Goal: Task Accomplishment & Management: Complete application form

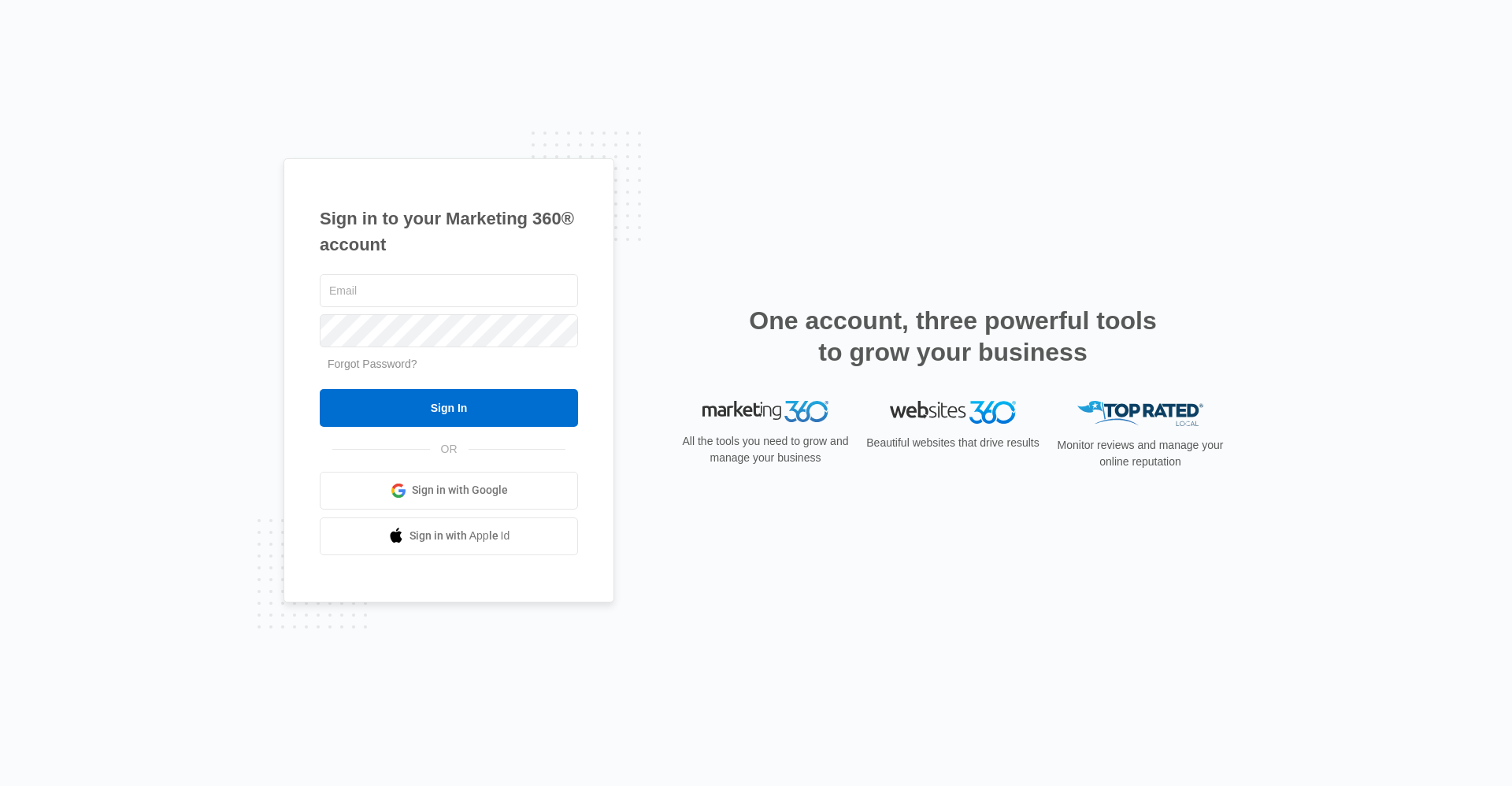
type input "[EMAIL_ADDRESS][DOMAIN_NAME]"
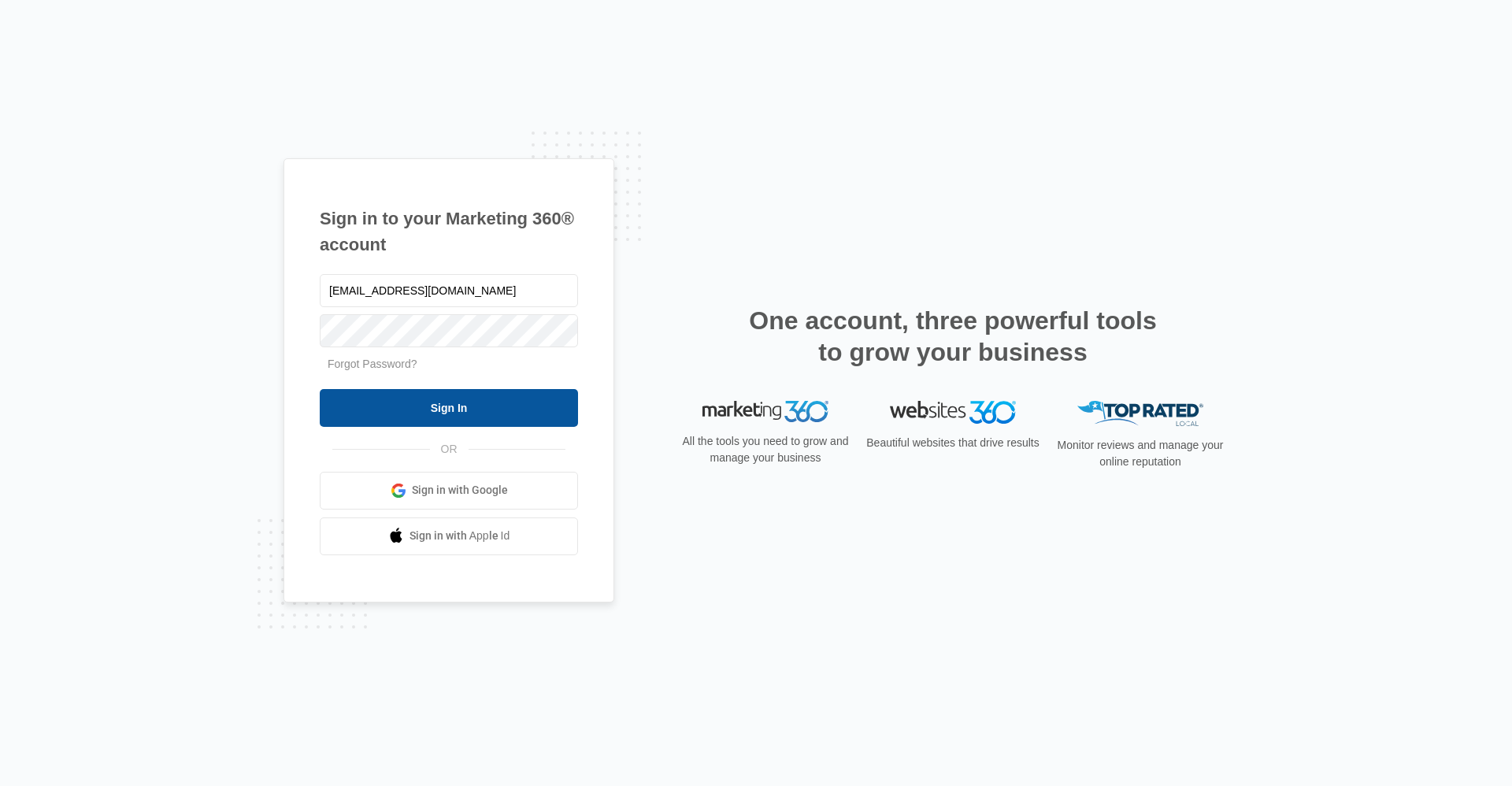
drag, startPoint x: 0, startPoint y: 0, endPoint x: 530, endPoint y: 408, distance: 668.9
click at [530, 408] on input "Sign In" at bounding box center [449, 408] width 258 height 38
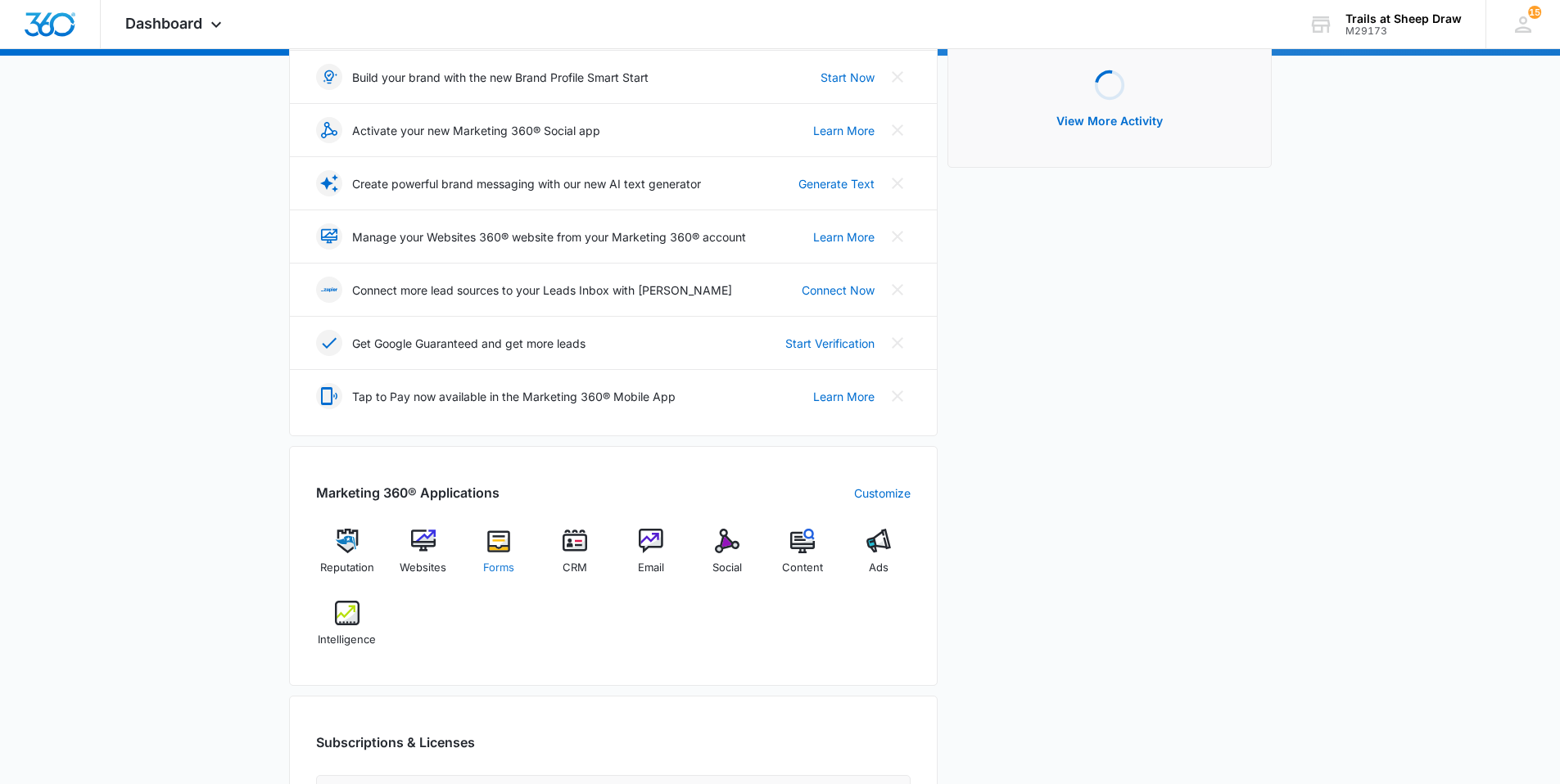
scroll to position [246, 0]
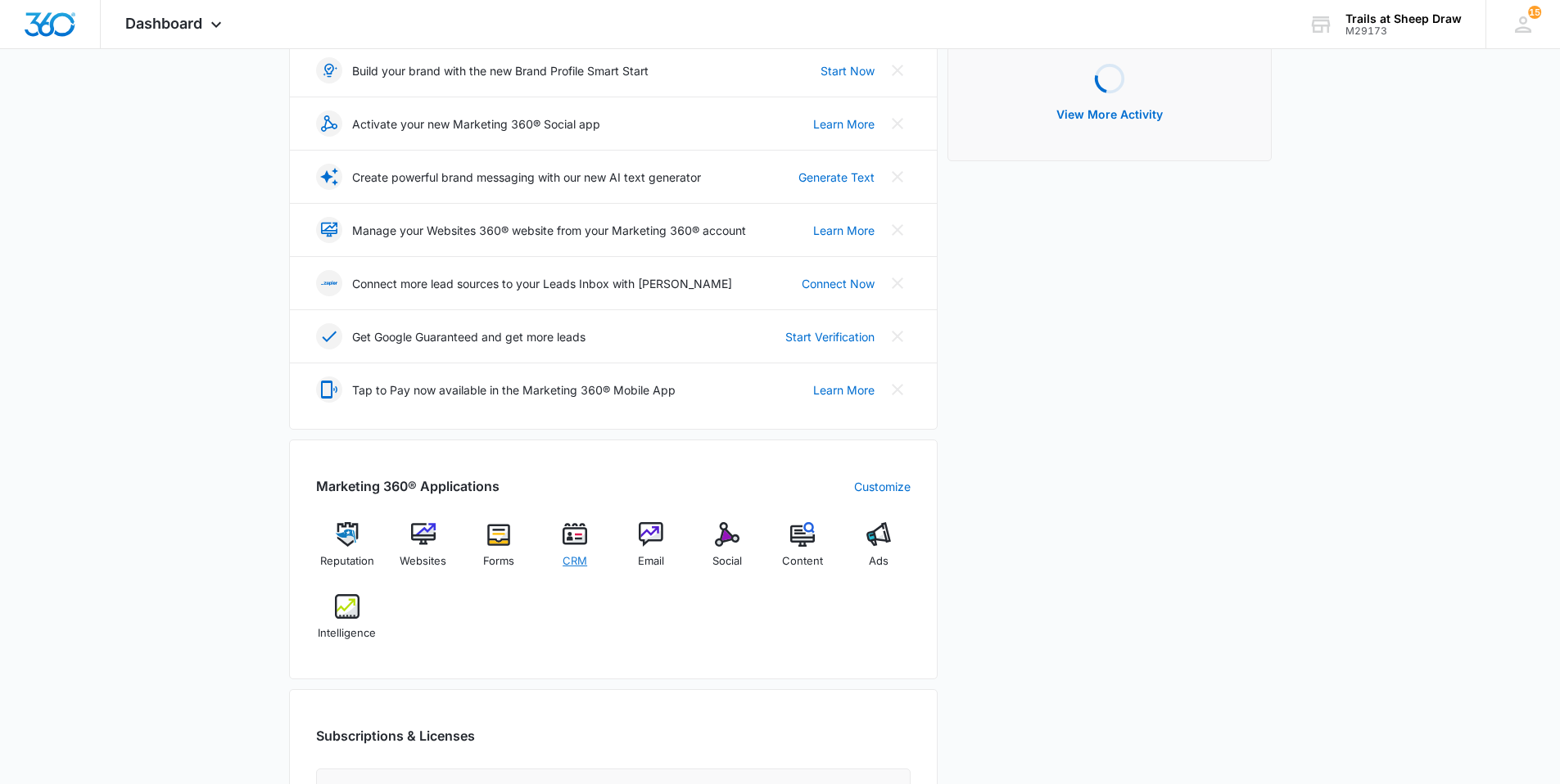
click at [568, 562] on span "CRM" at bounding box center [574, 562] width 25 height 17
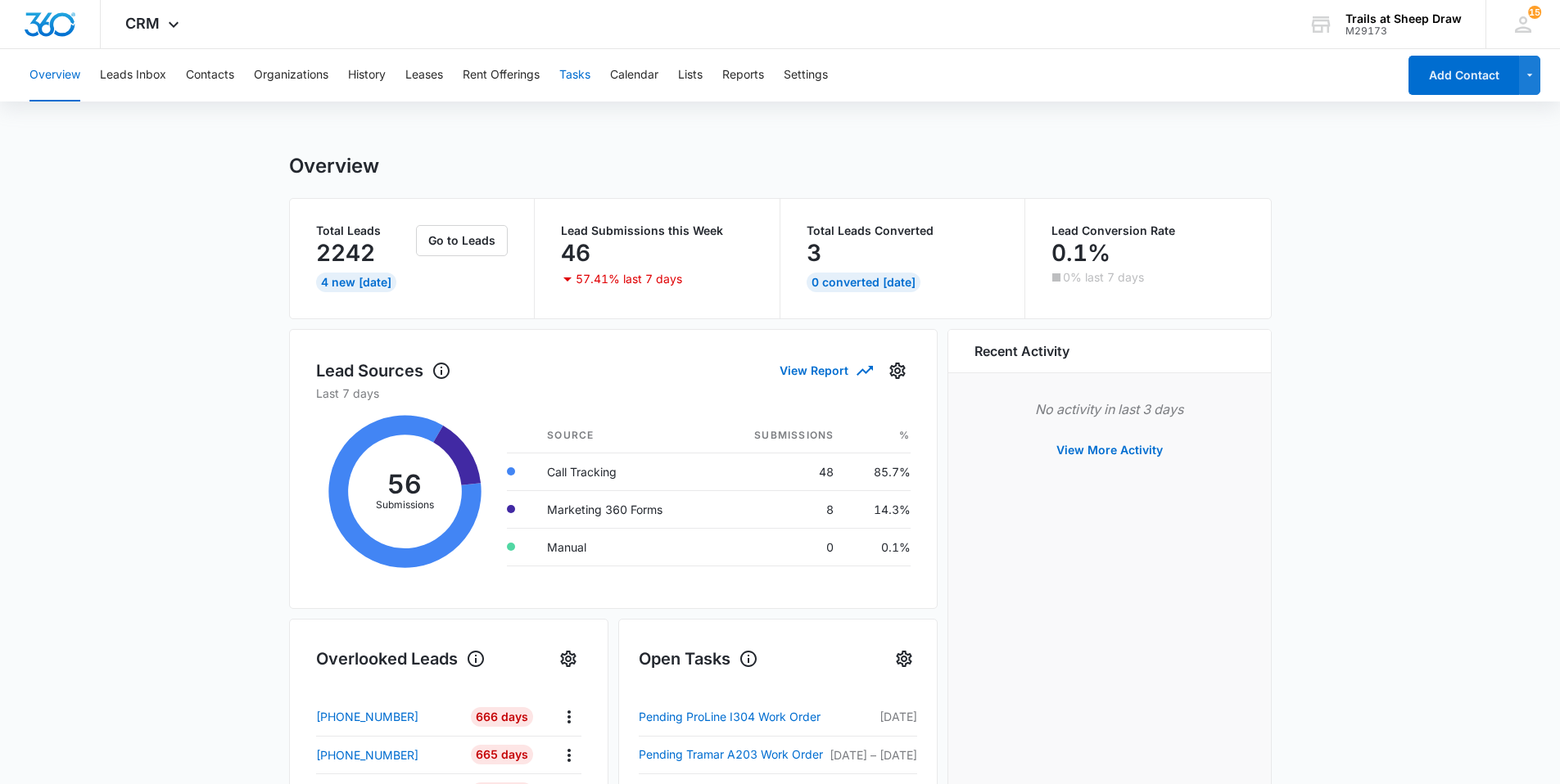
click at [572, 81] on button "Tasks" at bounding box center [575, 75] width 31 height 52
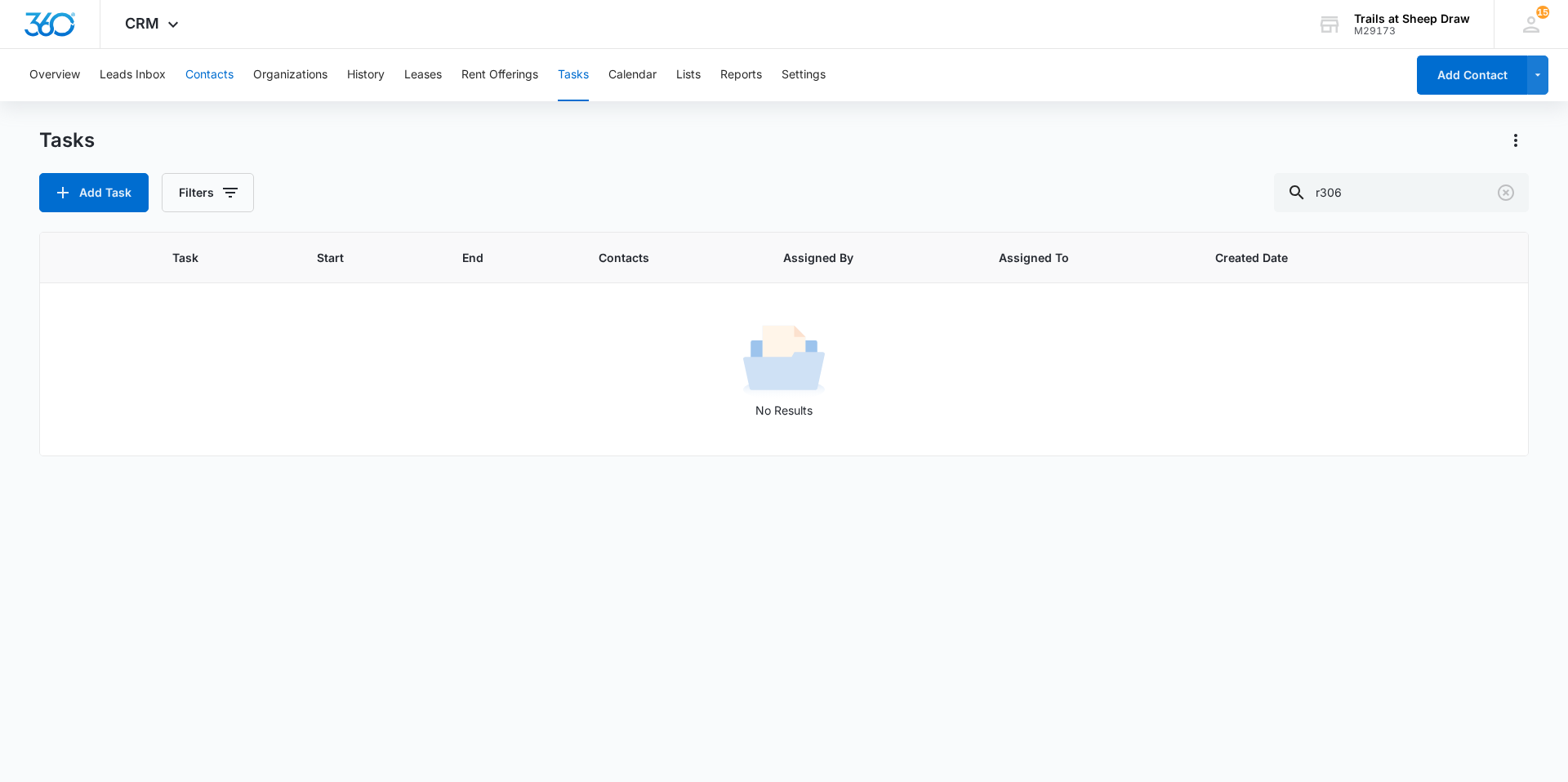
click at [205, 78] on button "Contacts" at bounding box center [209, 75] width 48 height 52
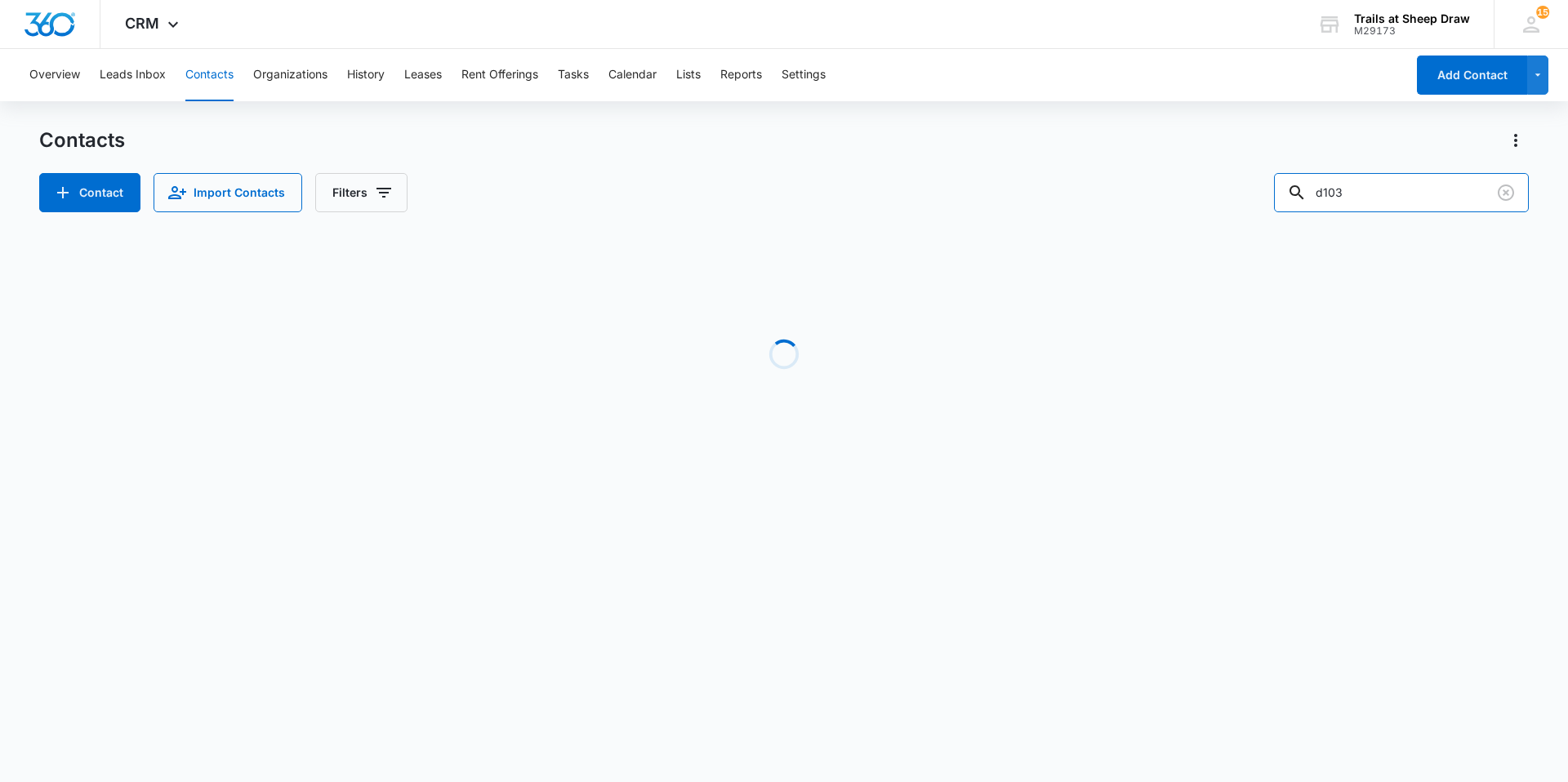
drag, startPoint x: 1390, startPoint y: 190, endPoint x: 1186, endPoint y: 199, distance: 204.2
click at [1187, 199] on div "Contact Import Contacts Filters d103" at bounding box center [784, 192] width 1490 height 39
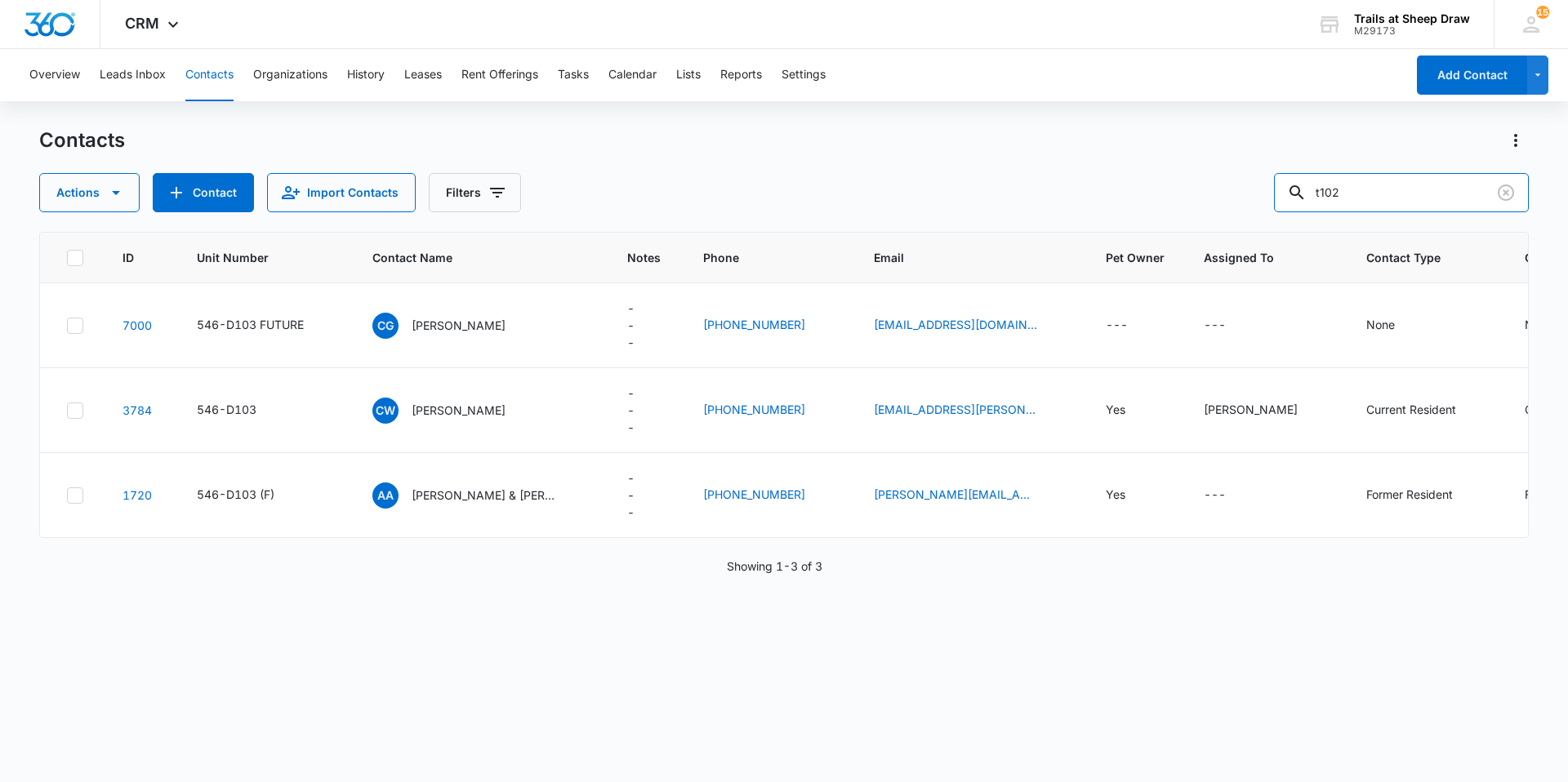
type input "t102"
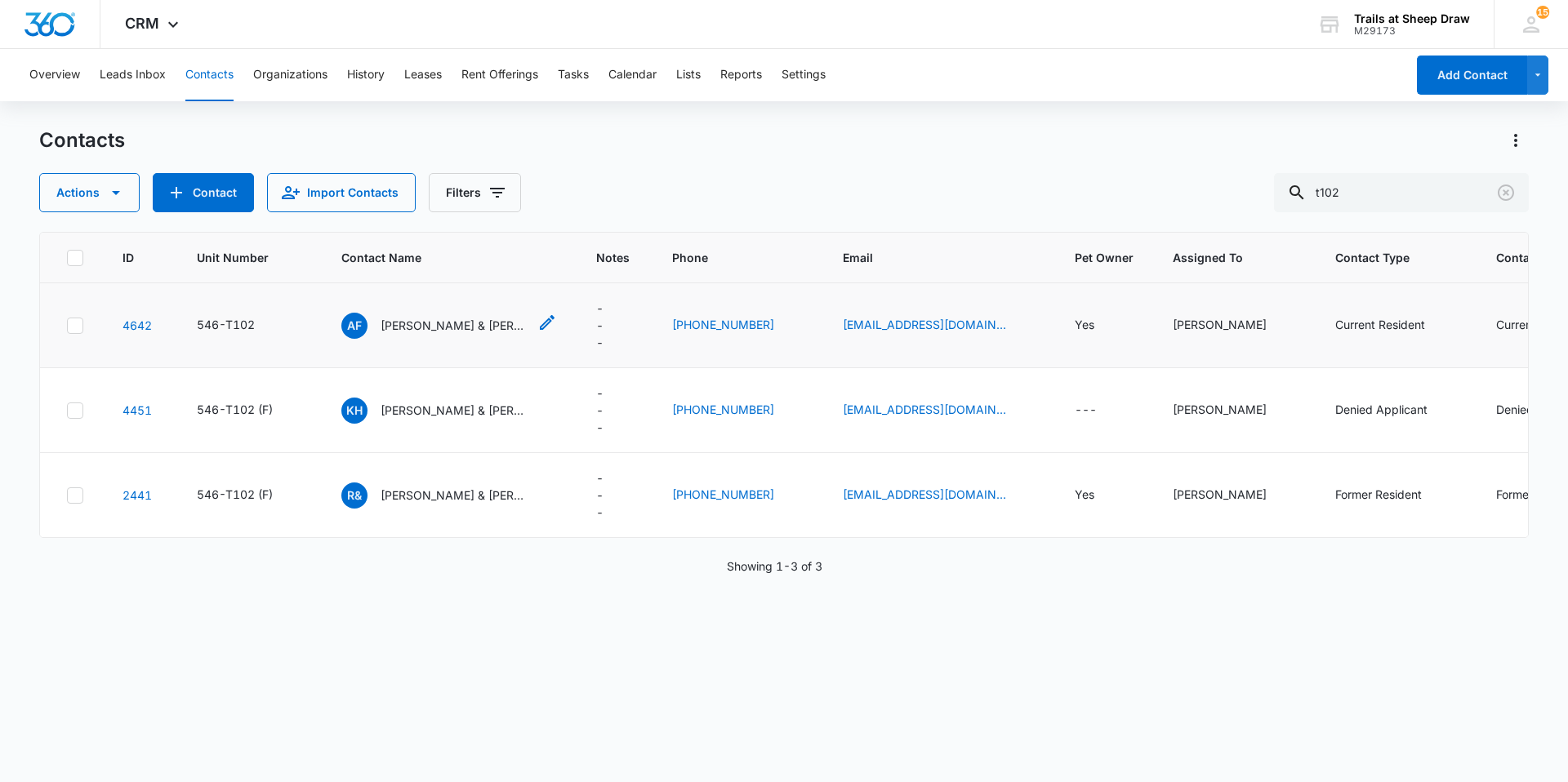
click at [404, 327] on p "Alyssa Foster & Brayden Lancaster" at bounding box center [454, 325] width 147 height 17
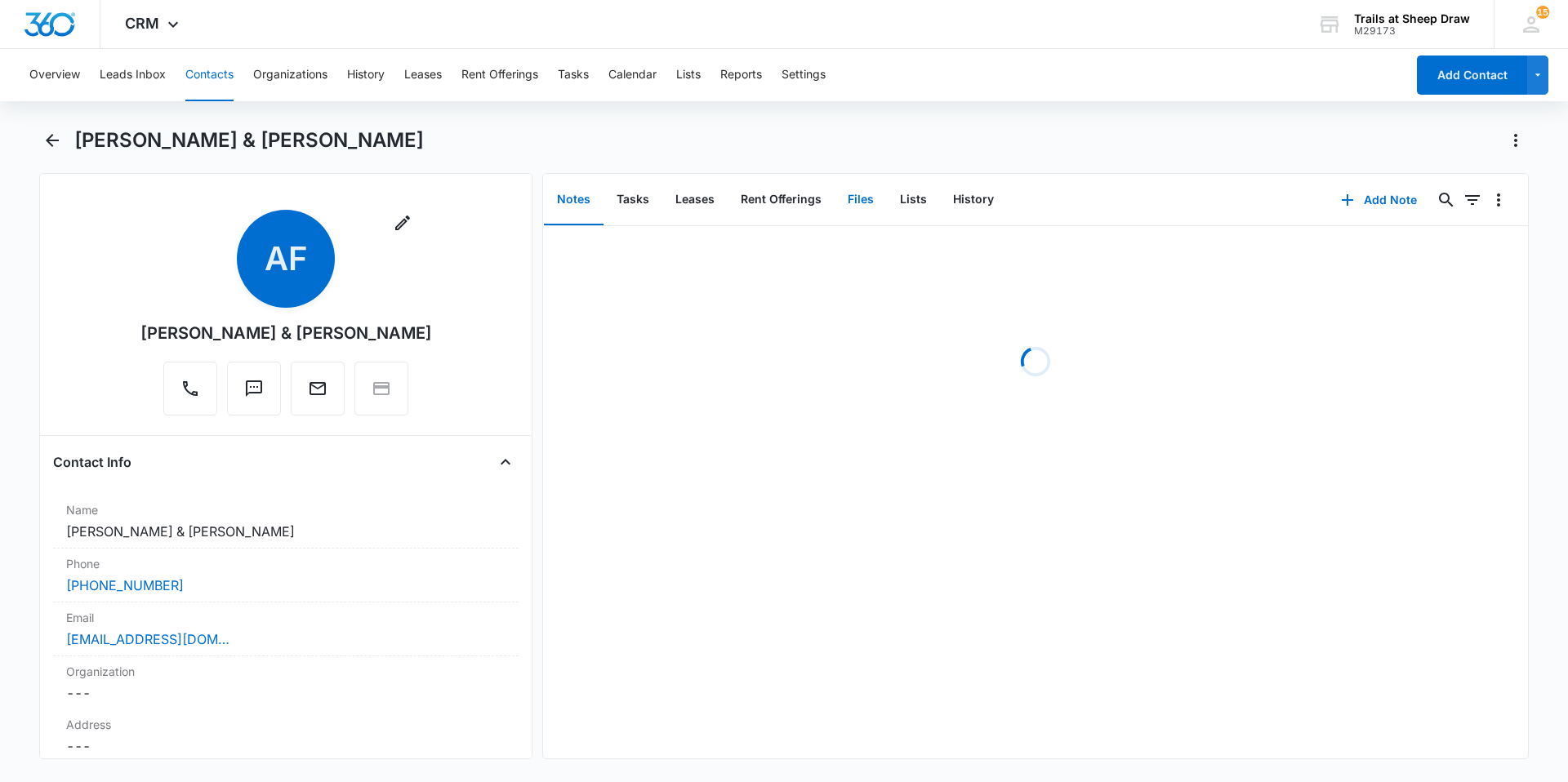
click at [845, 202] on button "Files" at bounding box center [861, 199] width 52 height 50
click at [634, 199] on button "Tasks" at bounding box center [633, 199] width 59 height 50
click at [1362, 197] on button "Add Task" at bounding box center [1380, 199] width 108 height 39
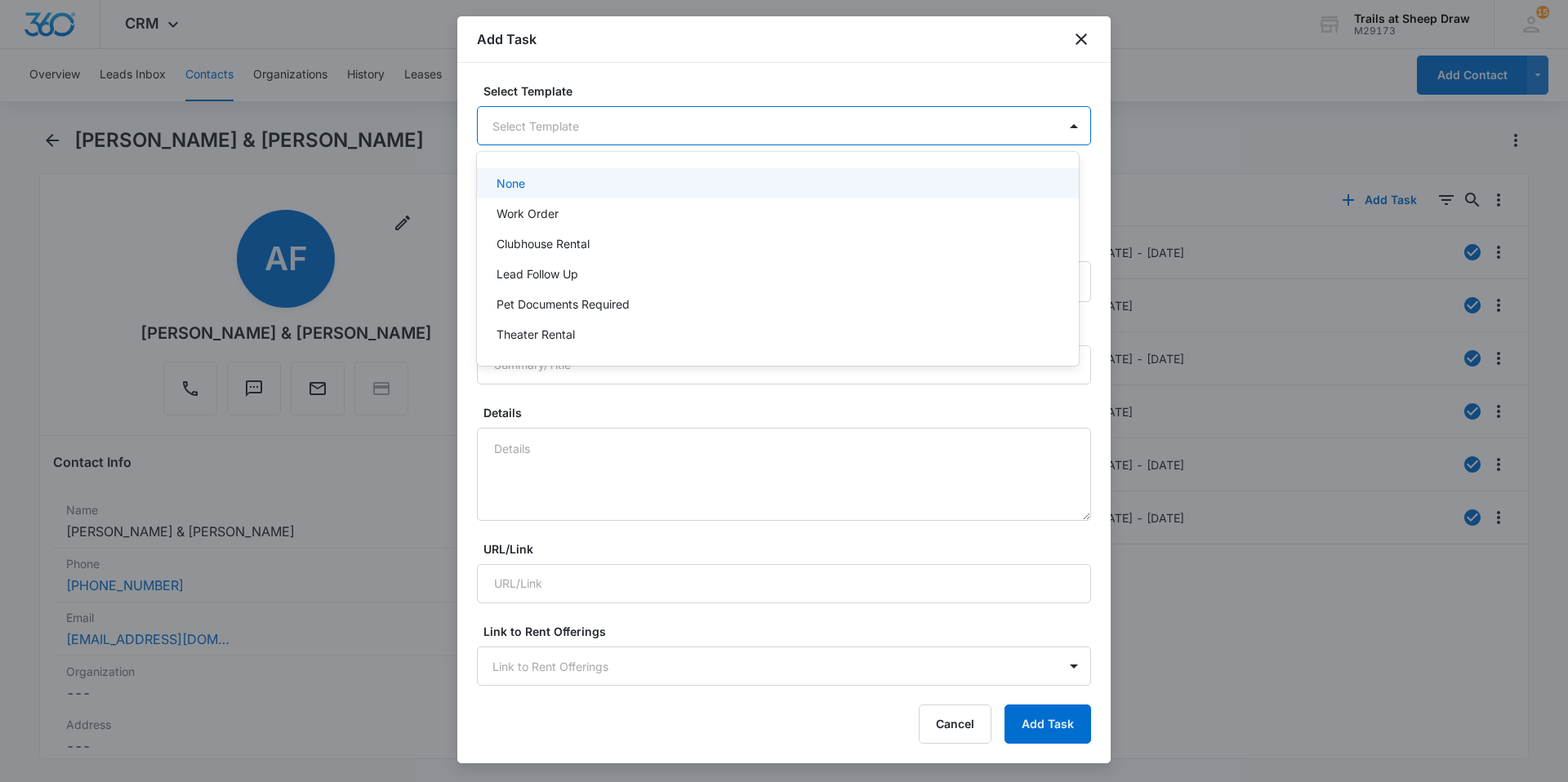
click at [651, 120] on body "CRM Apps Reputation Websites Forms CRM Email Social Content Ads Intelligence Fi…" at bounding box center [784, 391] width 1568 height 782
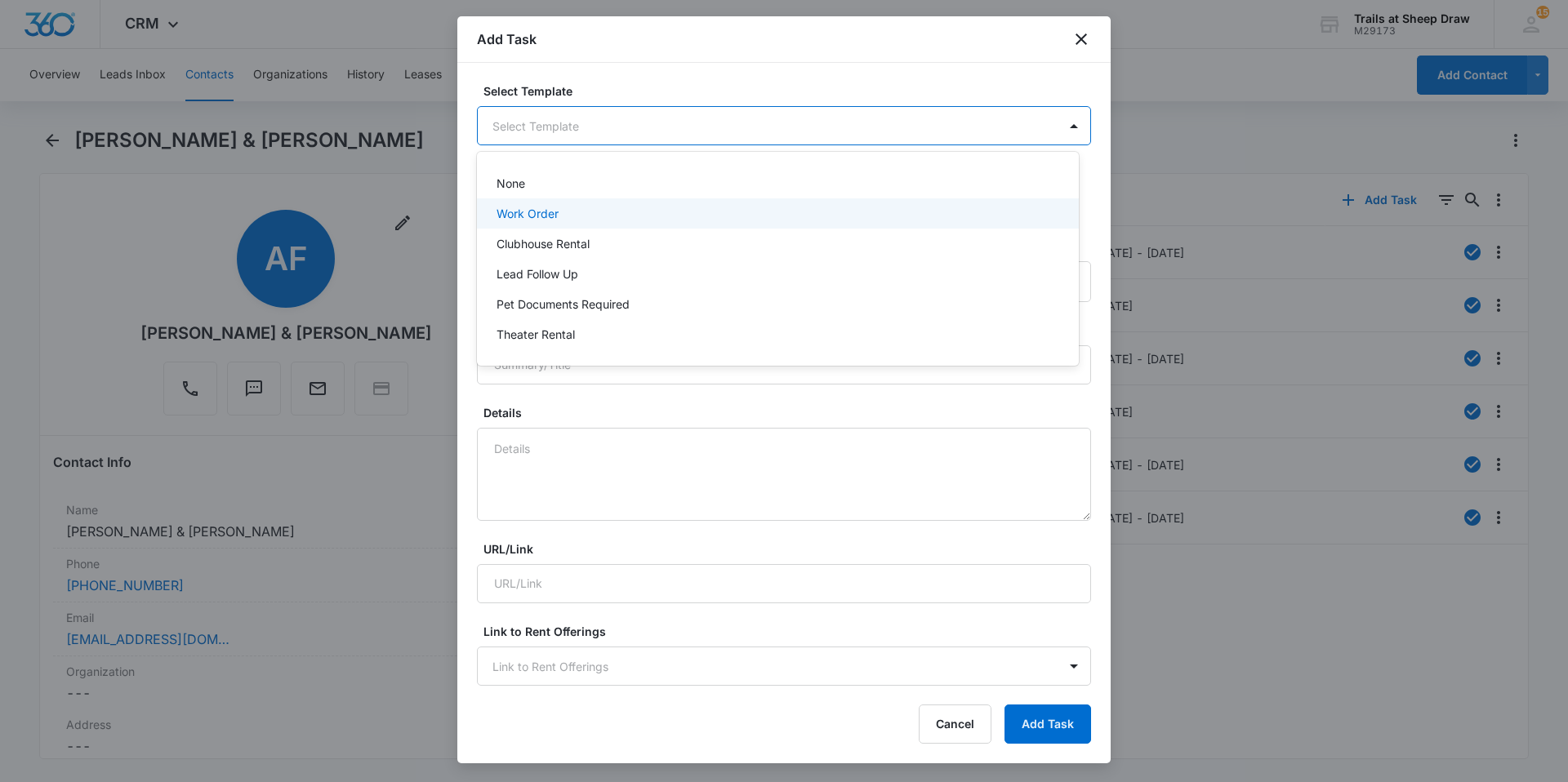
click at [633, 213] on div "Work Order" at bounding box center [777, 213] width 560 height 17
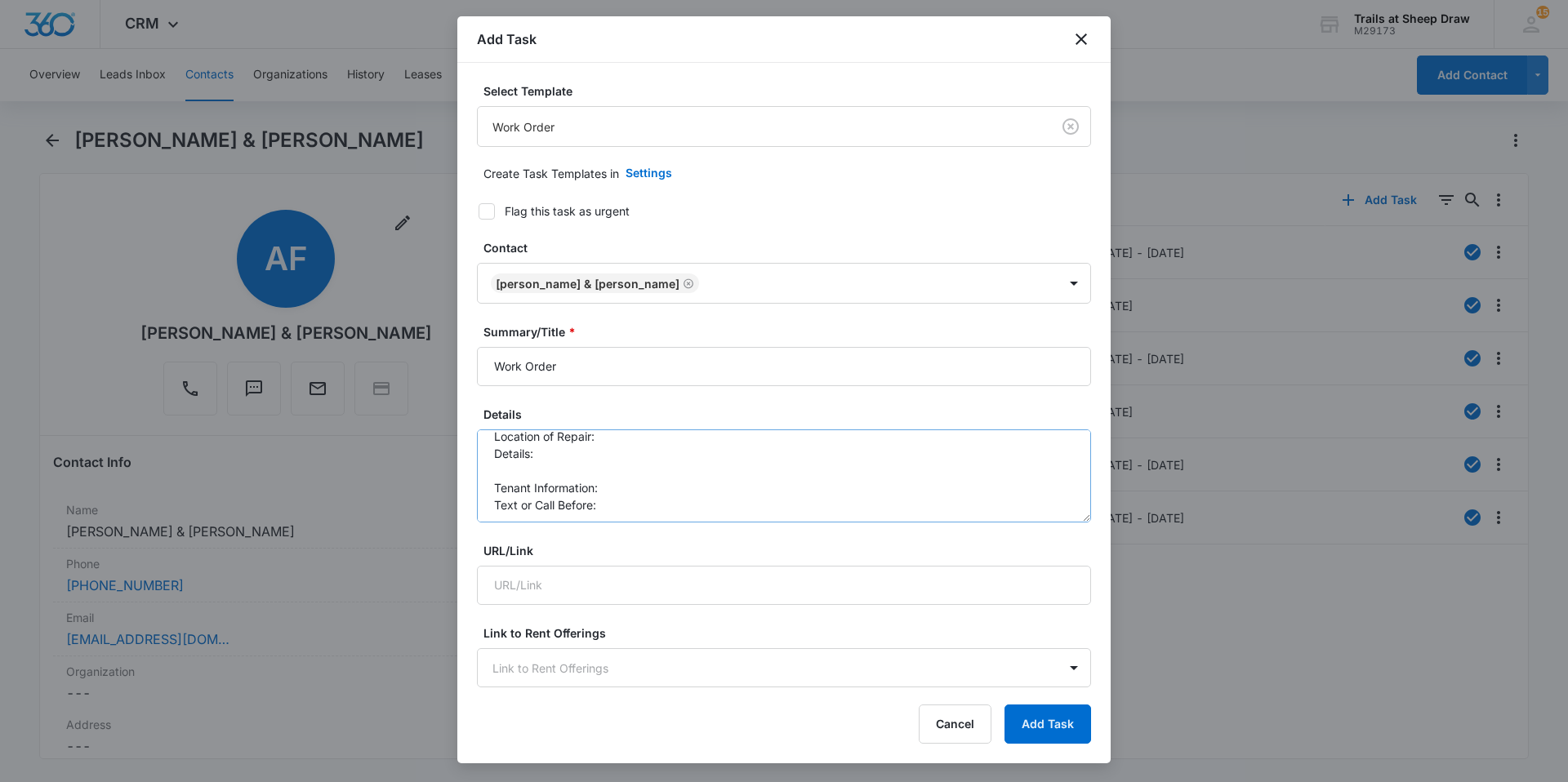
scroll to position [17, 0]
click at [641, 485] on textarea "Location of Repair: Details: Tenant Information: Text or Call Before:" at bounding box center [783, 477] width 614 height 93
click at [644, 498] on textarea "Location of Repair: Details: Tenant Information: 9705904237 Text or Call Before:" at bounding box center [783, 477] width 614 height 93
click at [648, 435] on textarea "Location of Repair: Details: Tenant Information: 9705904237 Text or Call Before…" at bounding box center [783, 477] width 614 height 93
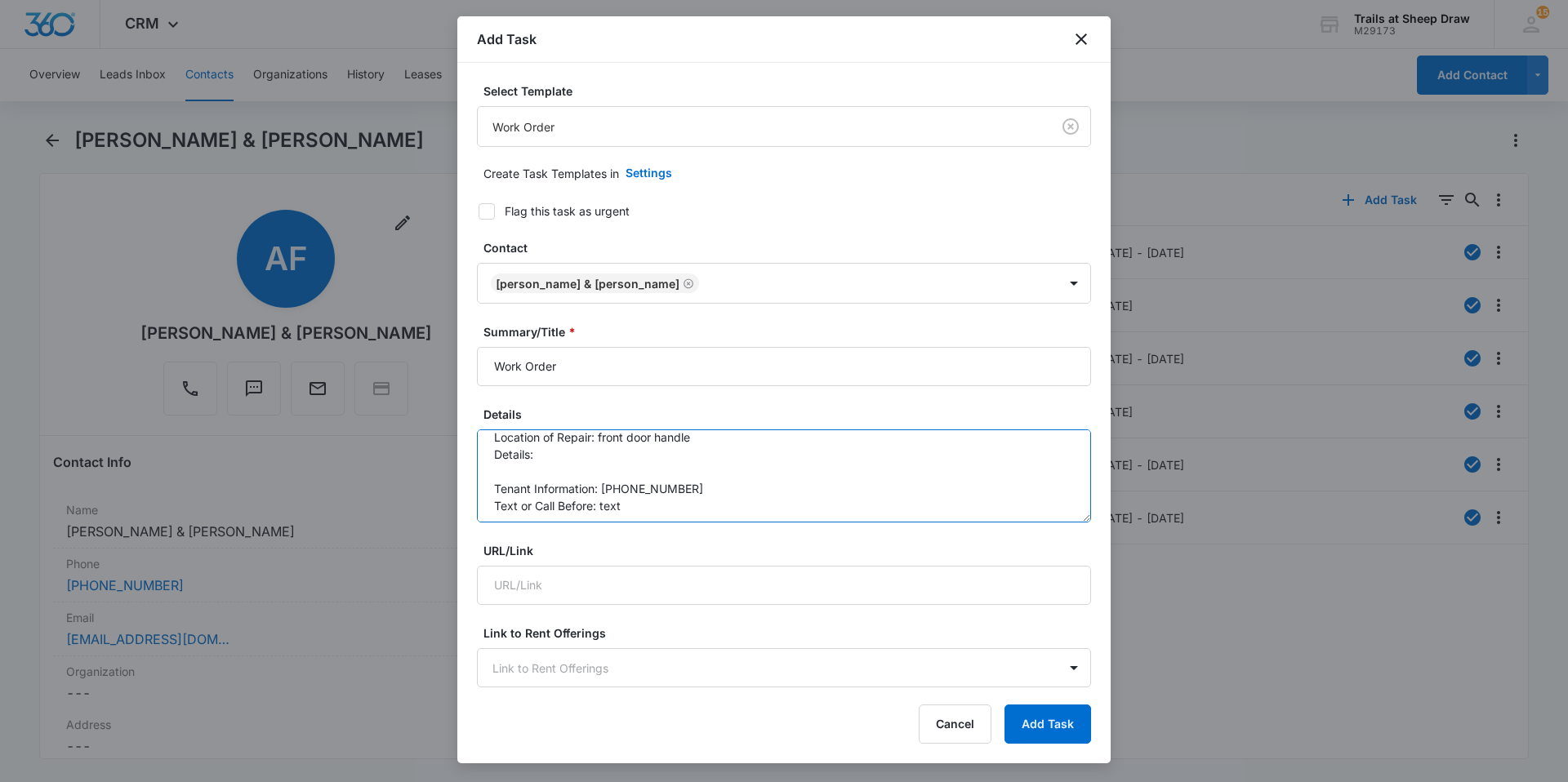
click at [652, 457] on textarea "Location of Repair: front door handle Details: Tenant Information: 9705904237 T…" at bounding box center [783, 477] width 614 height 93
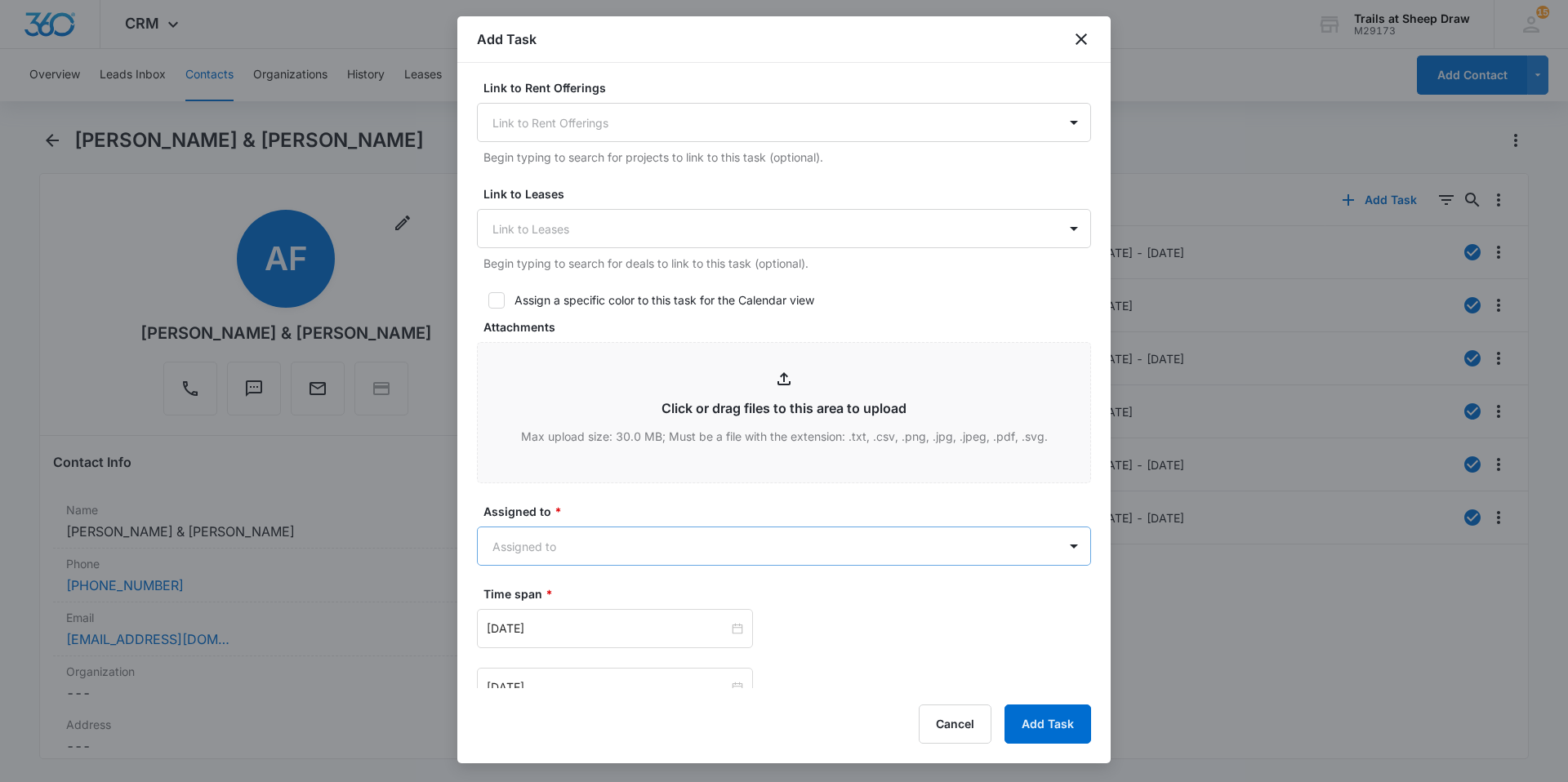
scroll to position [572, 0]
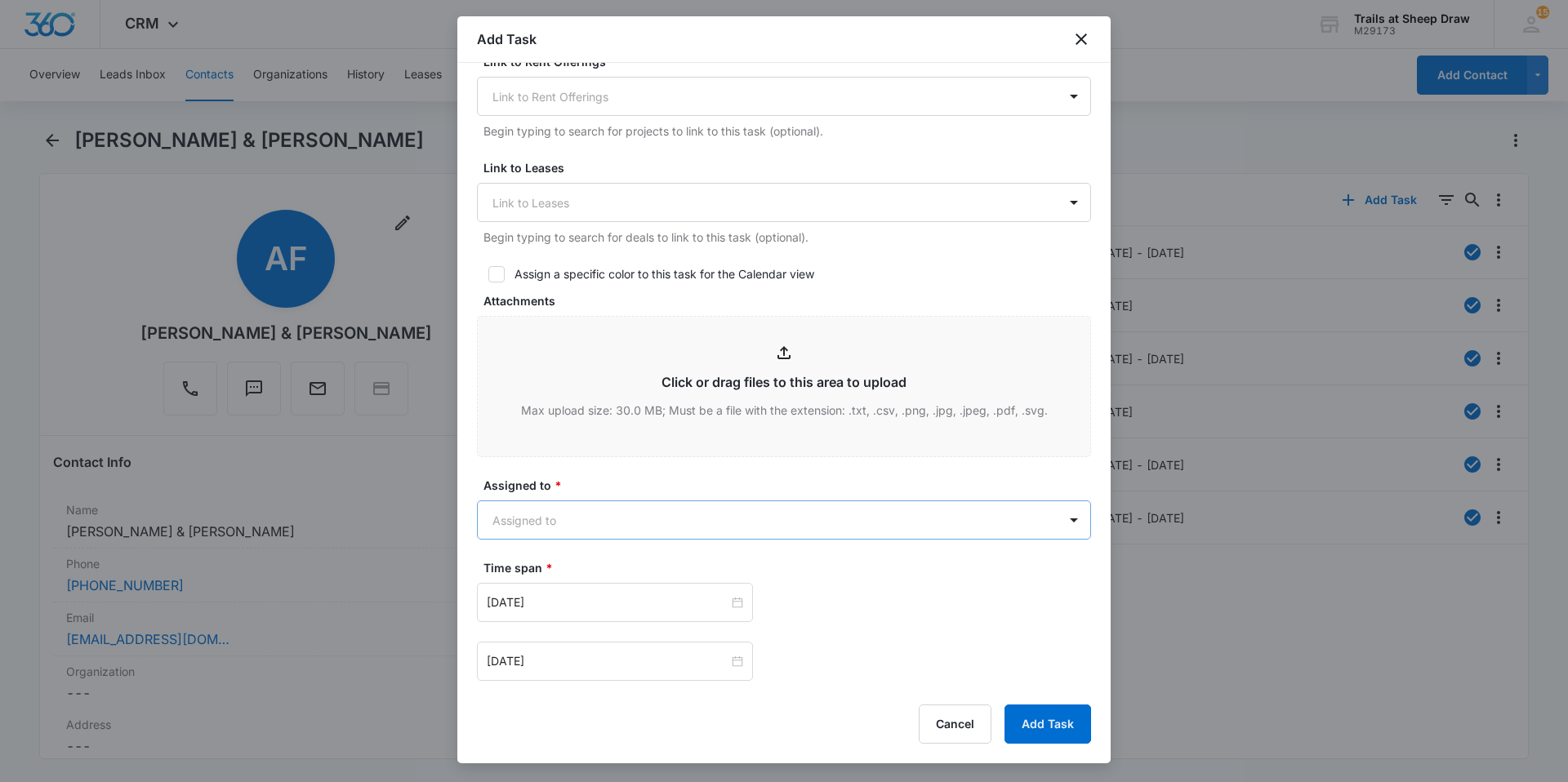
type textarea "Location of Repair: front door handle Details: it gets stuck Tenant Information…"
click at [710, 530] on body "CRM Apps Reputation Websites Forms CRM Email Social Content Ads Intelligence Fi…" at bounding box center [784, 391] width 1568 height 782
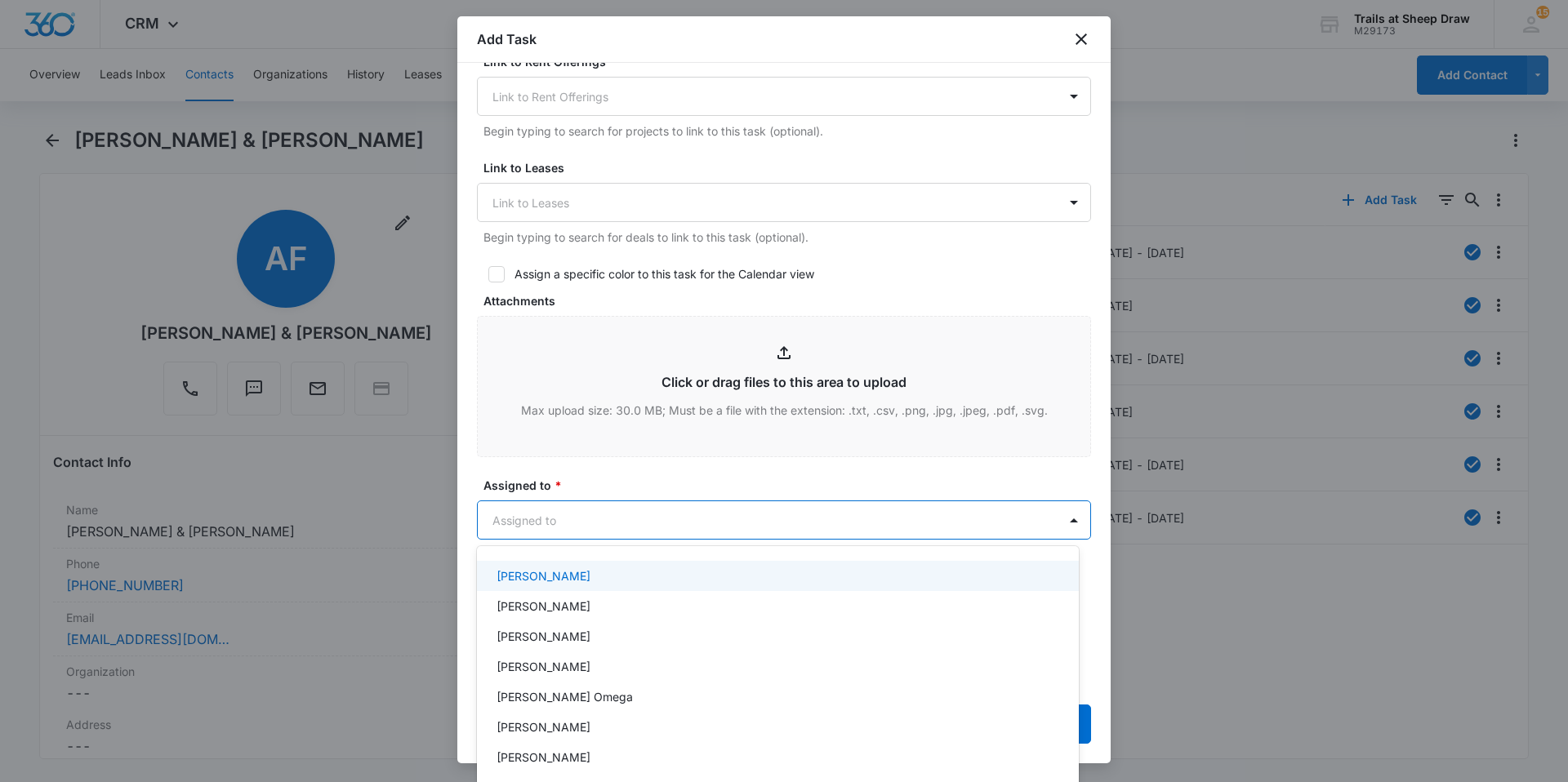
scroll to position [145, 0]
click at [627, 589] on div "Edgar Jimenez" at bounding box center [777, 584] width 560 height 17
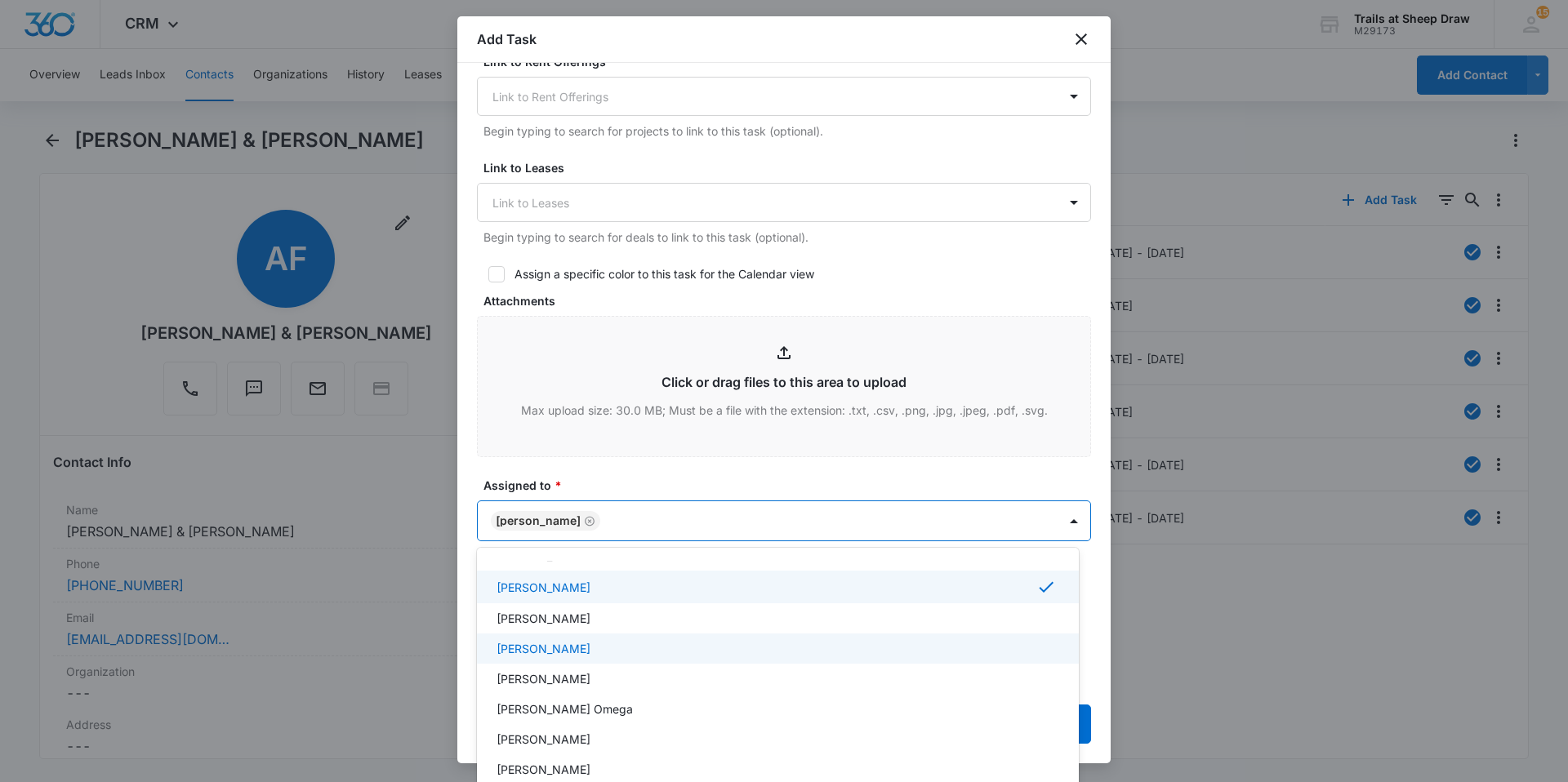
click at [622, 638] on div "Ethan Esparza-Escobar" at bounding box center [778, 648] width 602 height 30
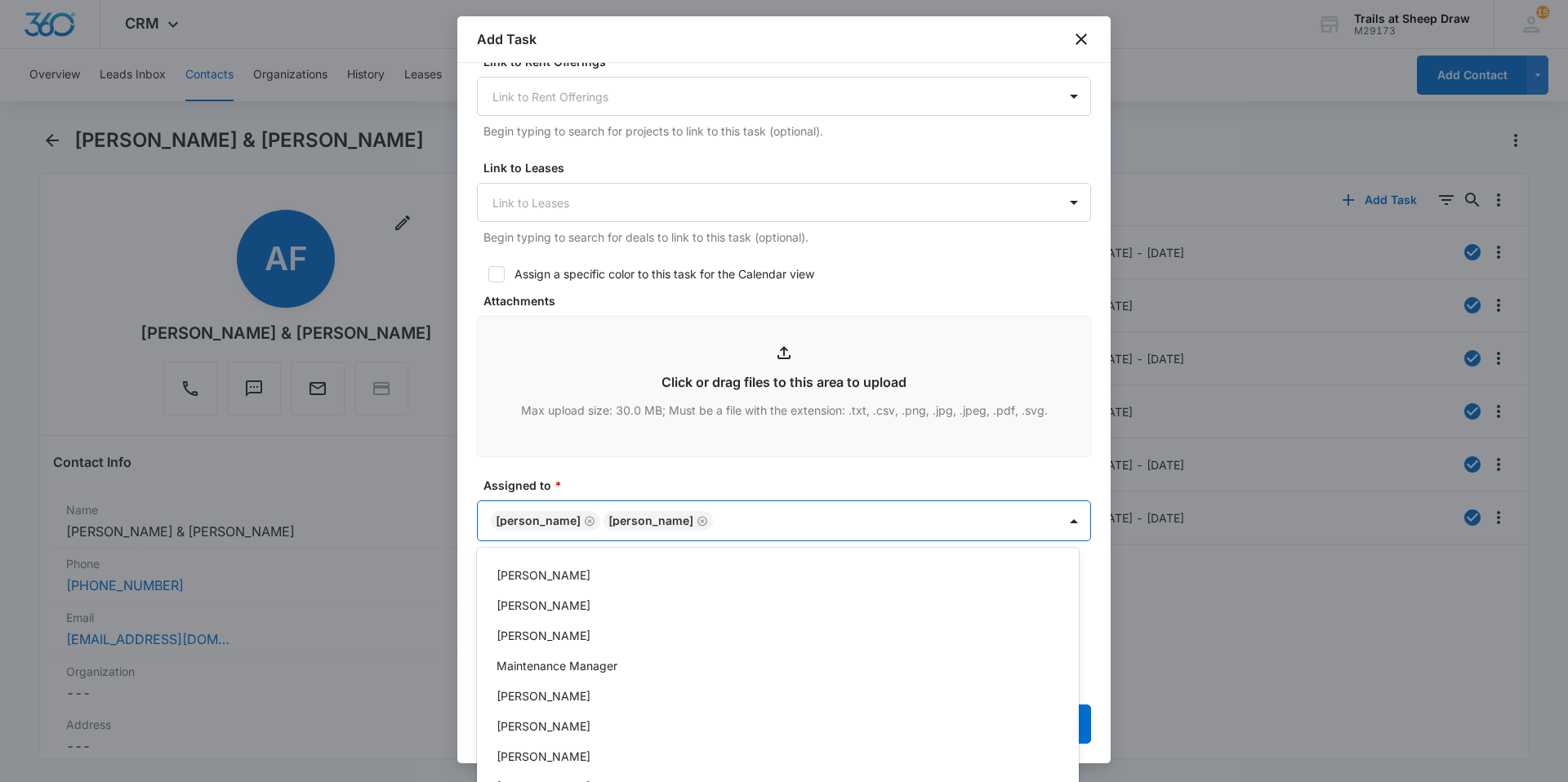
scroll to position [356, 0]
drag, startPoint x: 836, startPoint y: 455, endPoint x: 825, endPoint y: 482, distance: 29.2
click at [836, 454] on div at bounding box center [784, 391] width 1568 height 782
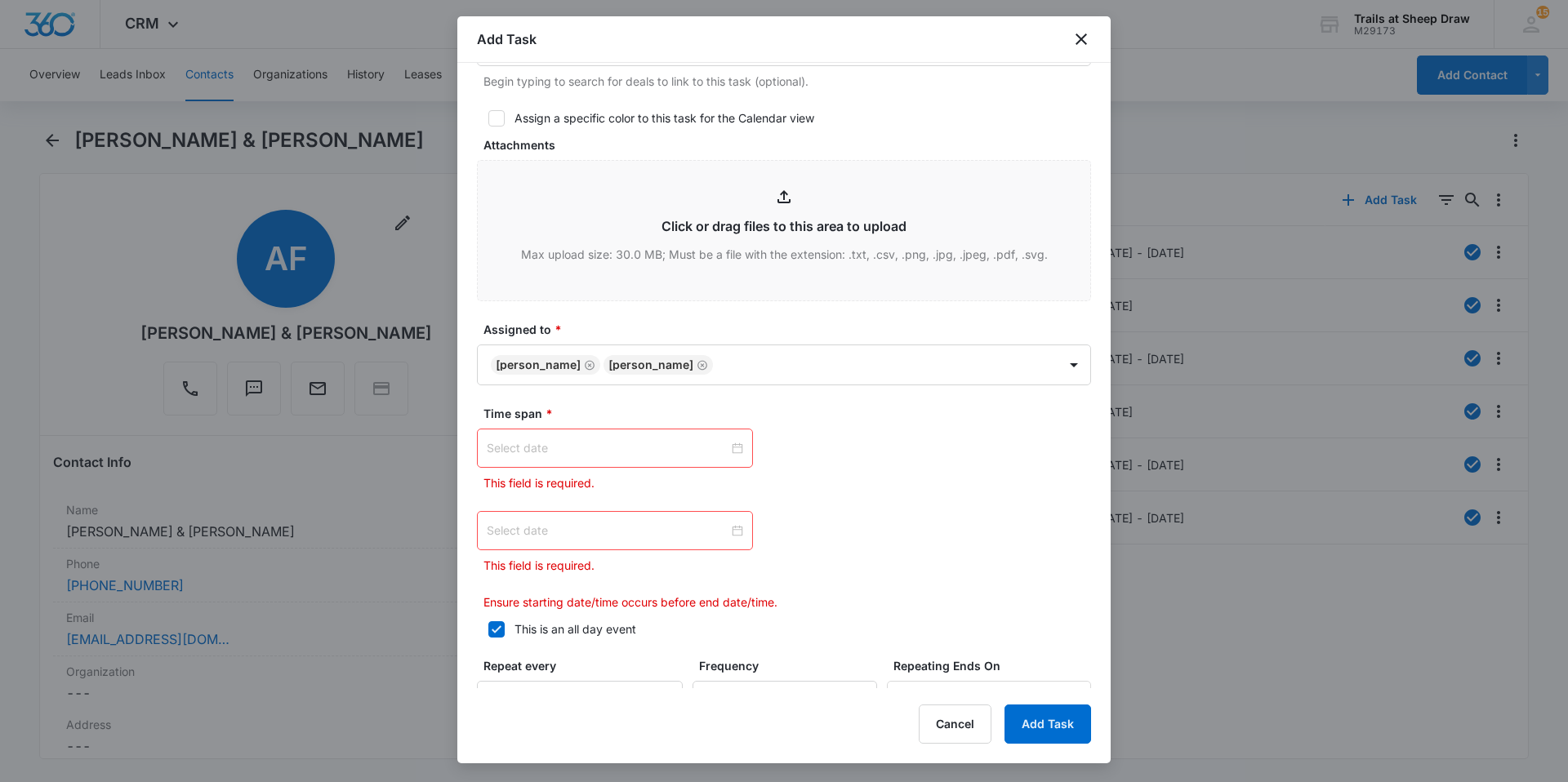
scroll to position [735, 0]
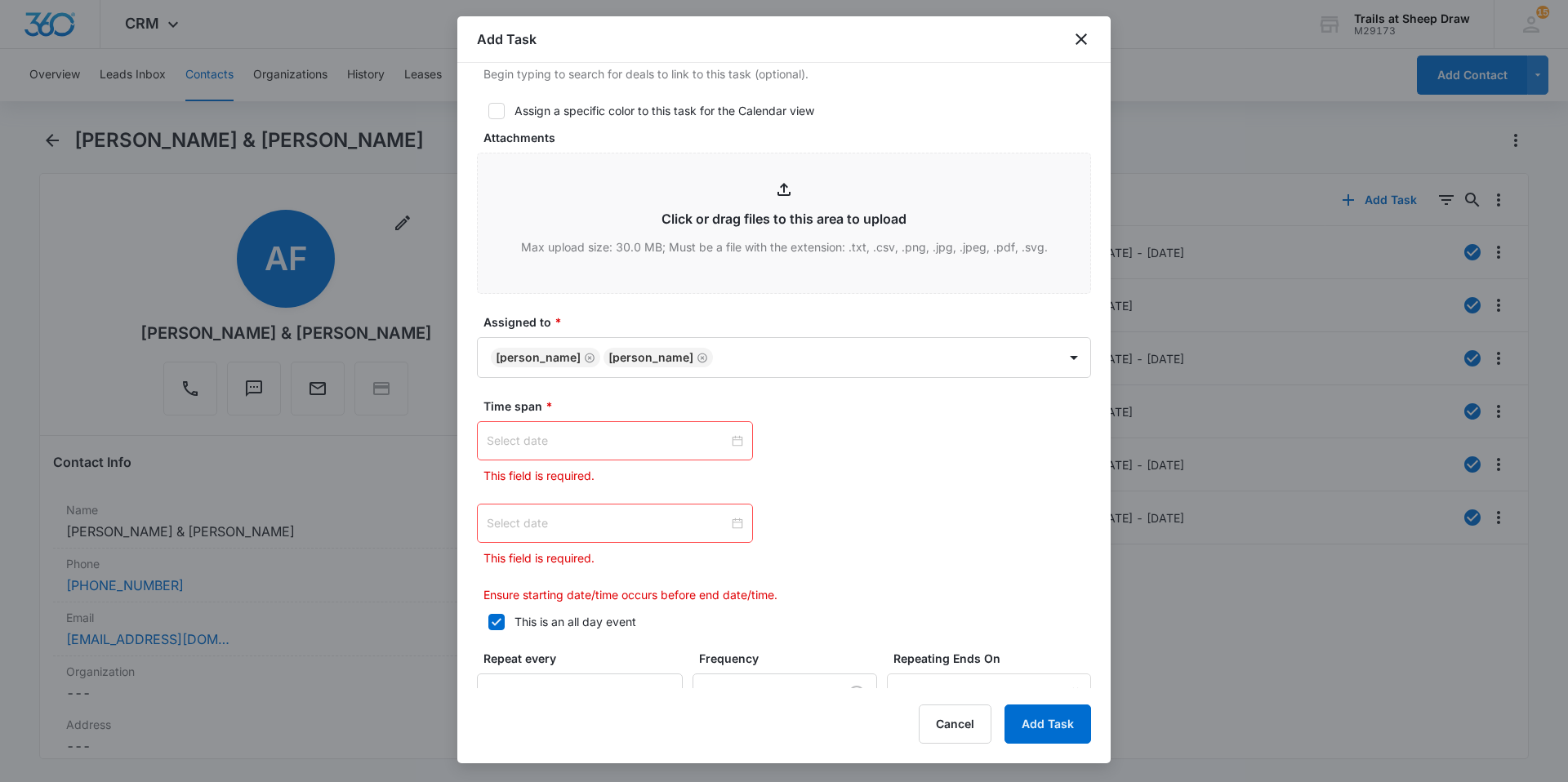
click at [732, 435] on div at bounding box center [615, 441] width 256 height 18
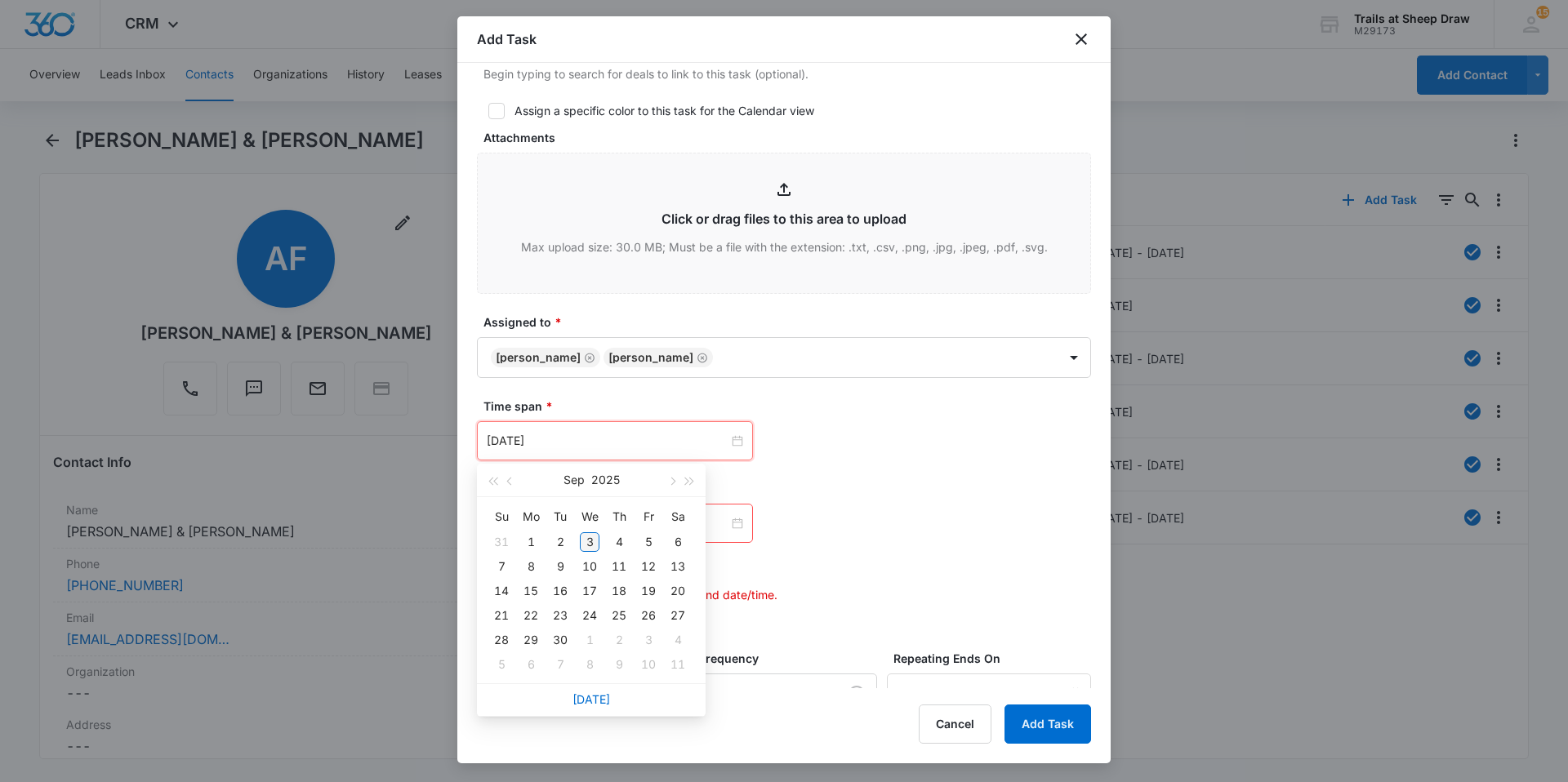
type input "Sep 3, 2025"
click at [580, 542] on div "3" at bounding box center [589, 541] width 19 height 19
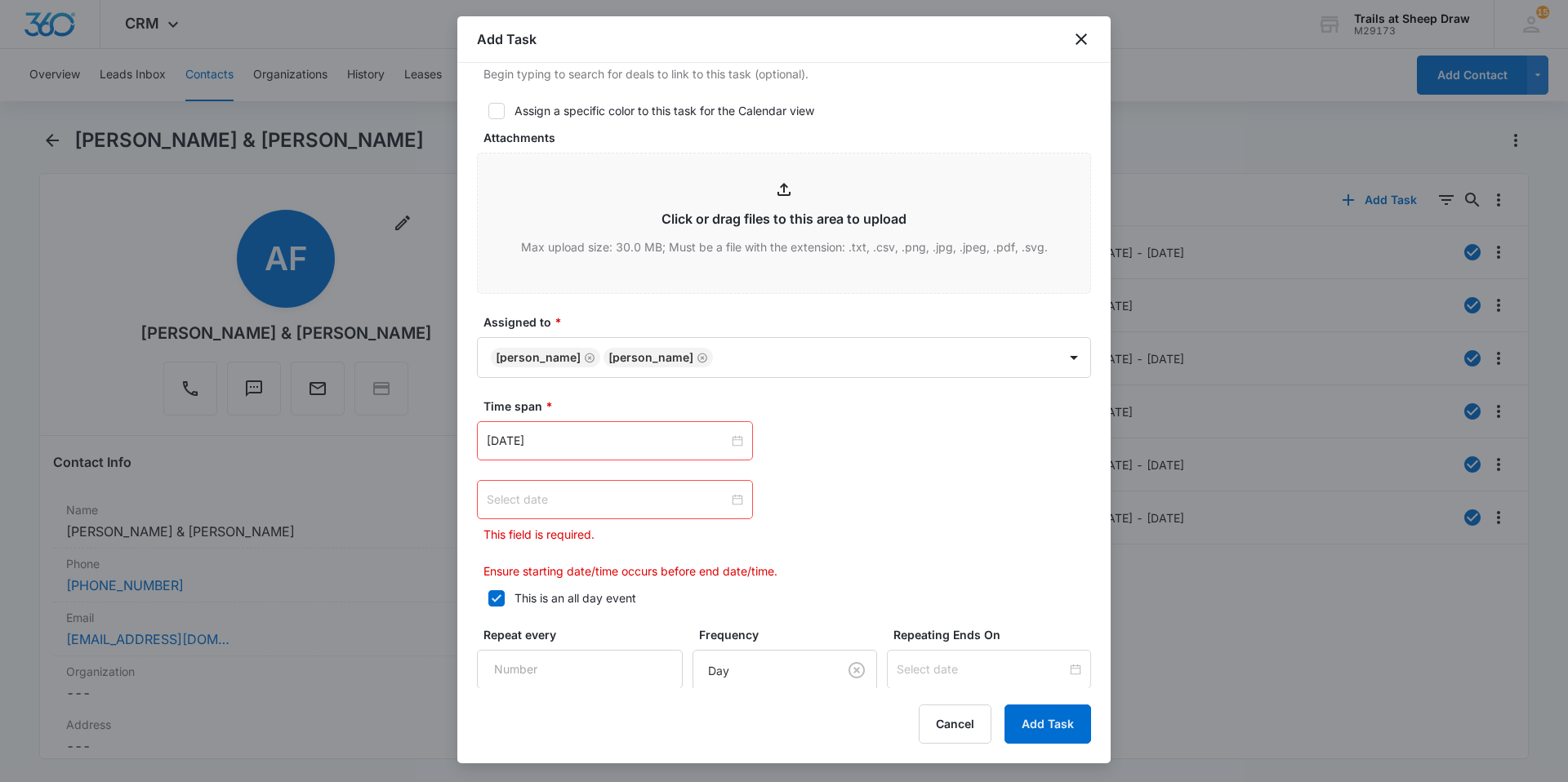
click at [729, 502] on div at bounding box center [615, 500] width 256 height 18
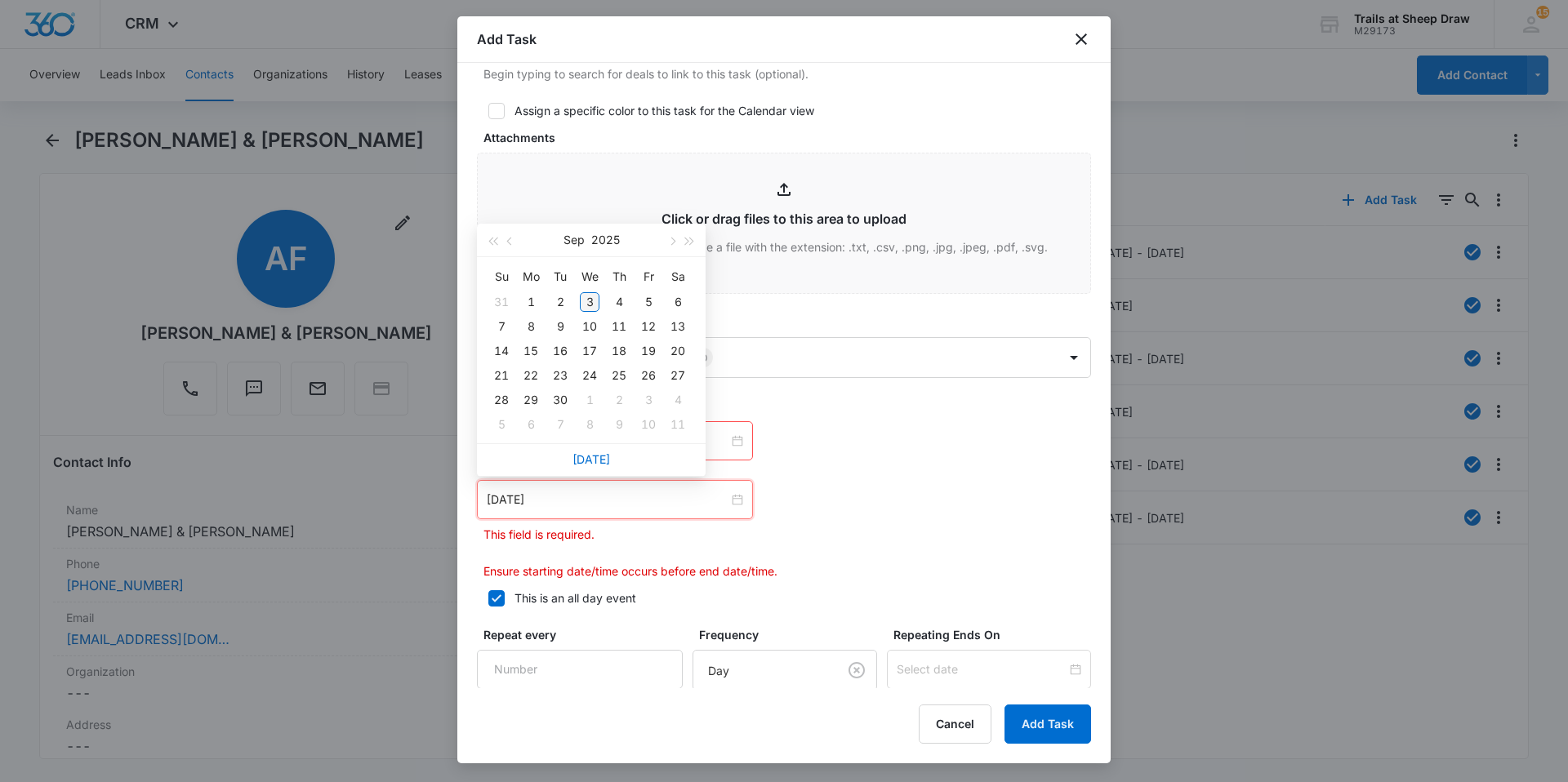
type input "Sep 3, 2025"
type input "Sep 4, 2025"
click at [618, 302] on div "4" at bounding box center [618, 302] width 19 height 19
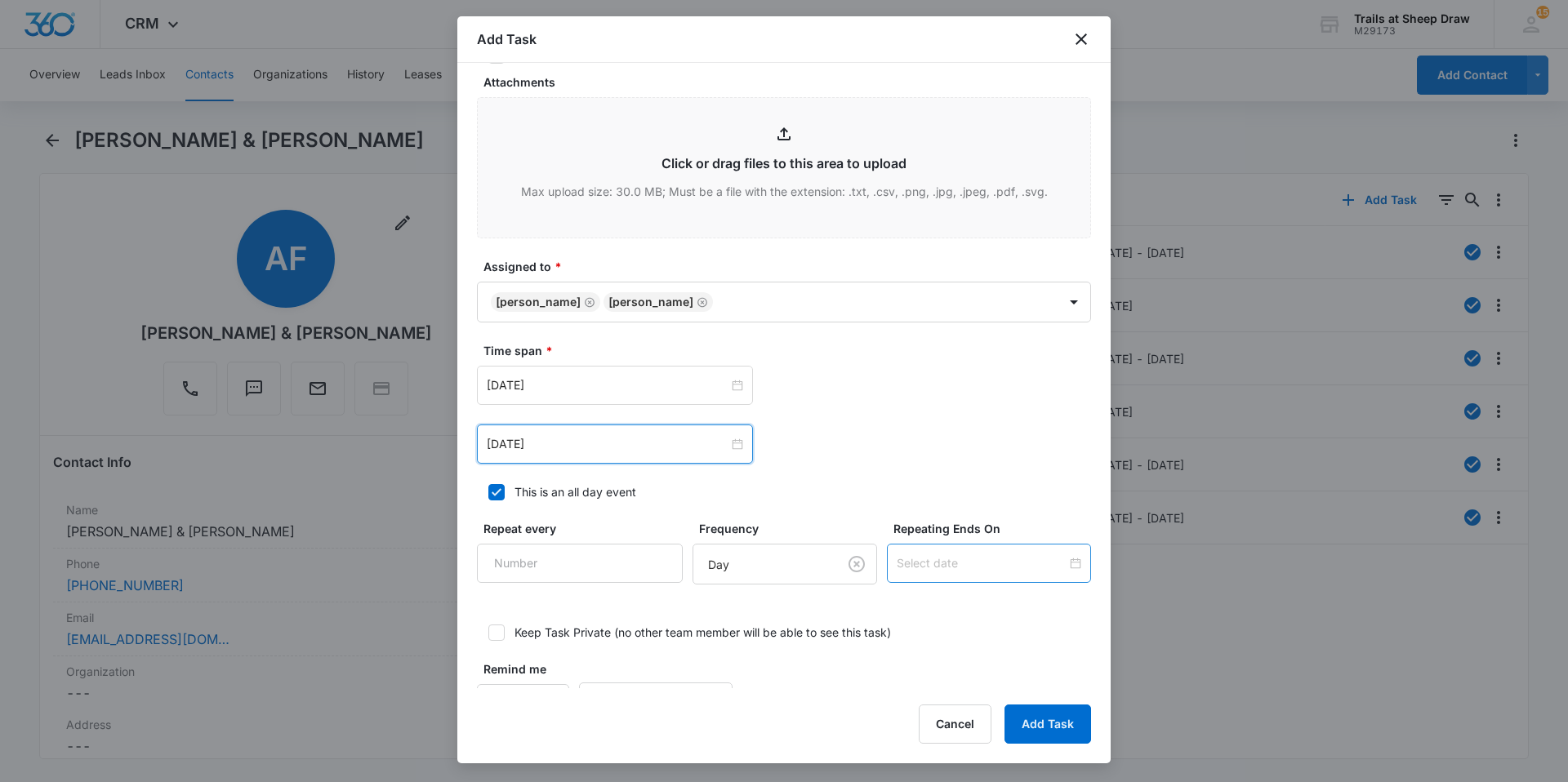
scroll to position [845, 0]
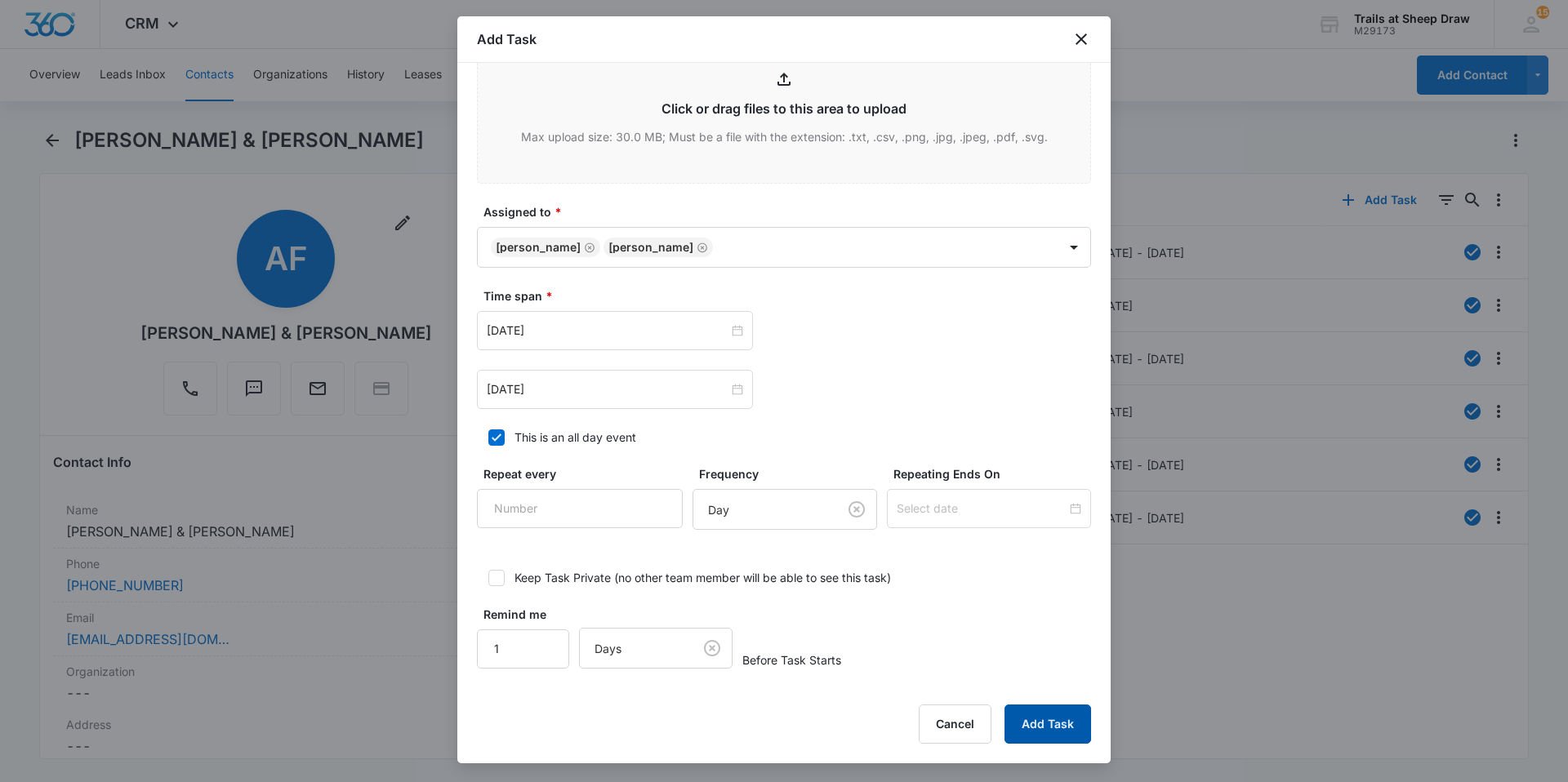
click at [1061, 717] on button "Add Task" at bounding box center [1047, 724] width 87 height 39
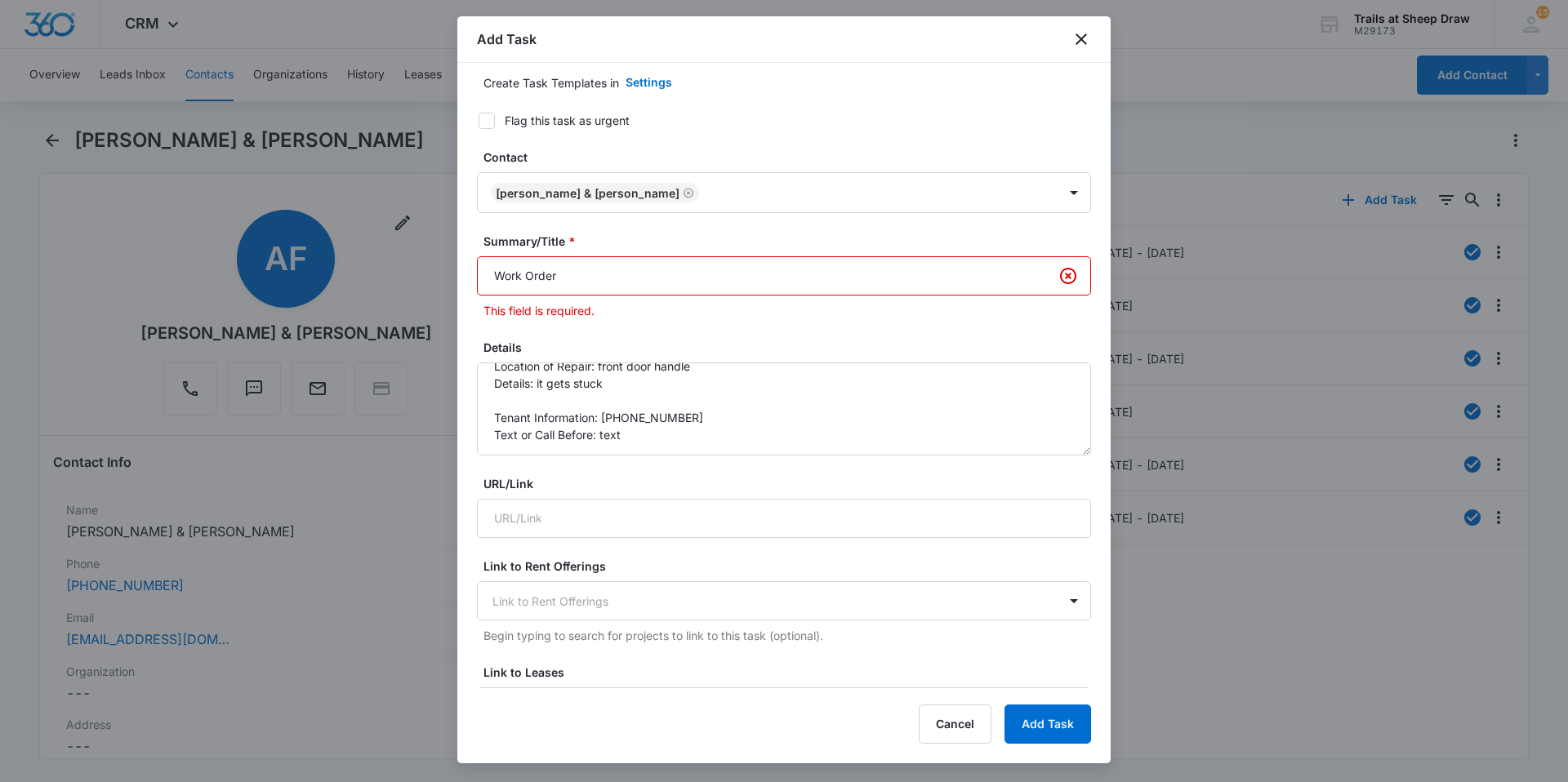
scroll to position [81, 0]
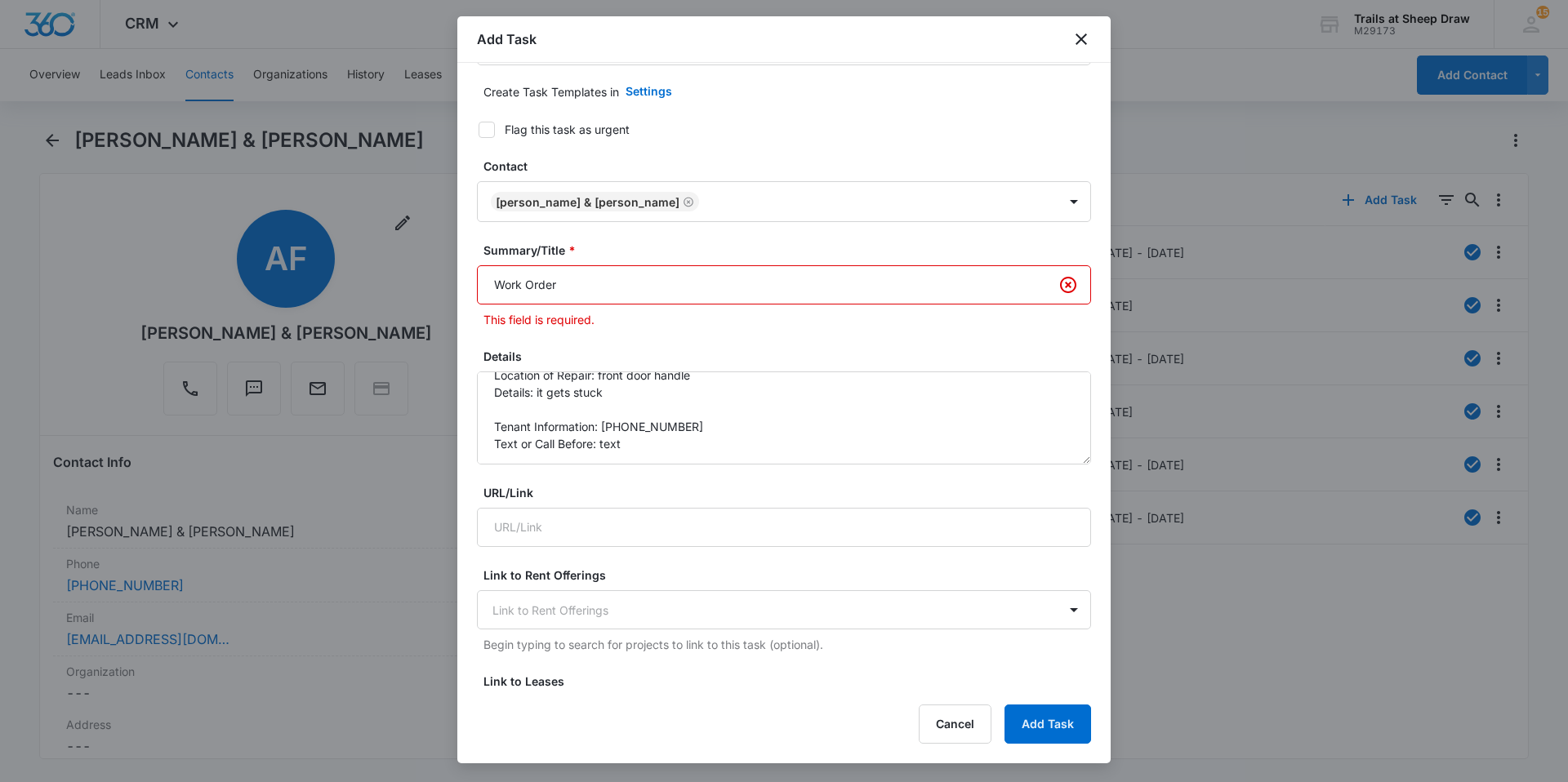
click at [483, 284] on input "Work Order" at bounding box center [783, 284] width 614 height 39
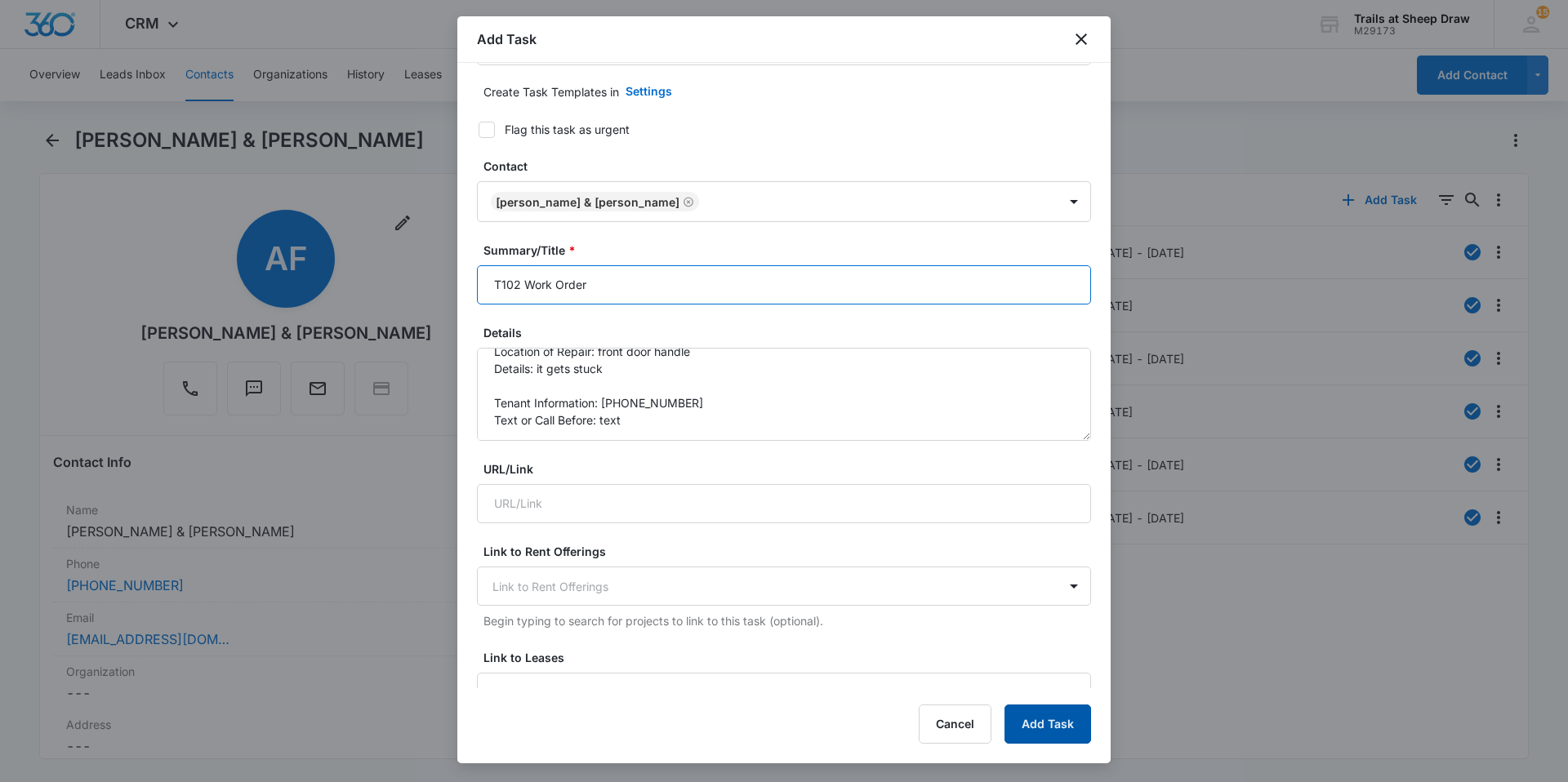
type input "T102 Work Order"
click at [1041, 727] on button "Add Task" at bounding box center [1047, 724] width 87 height 39
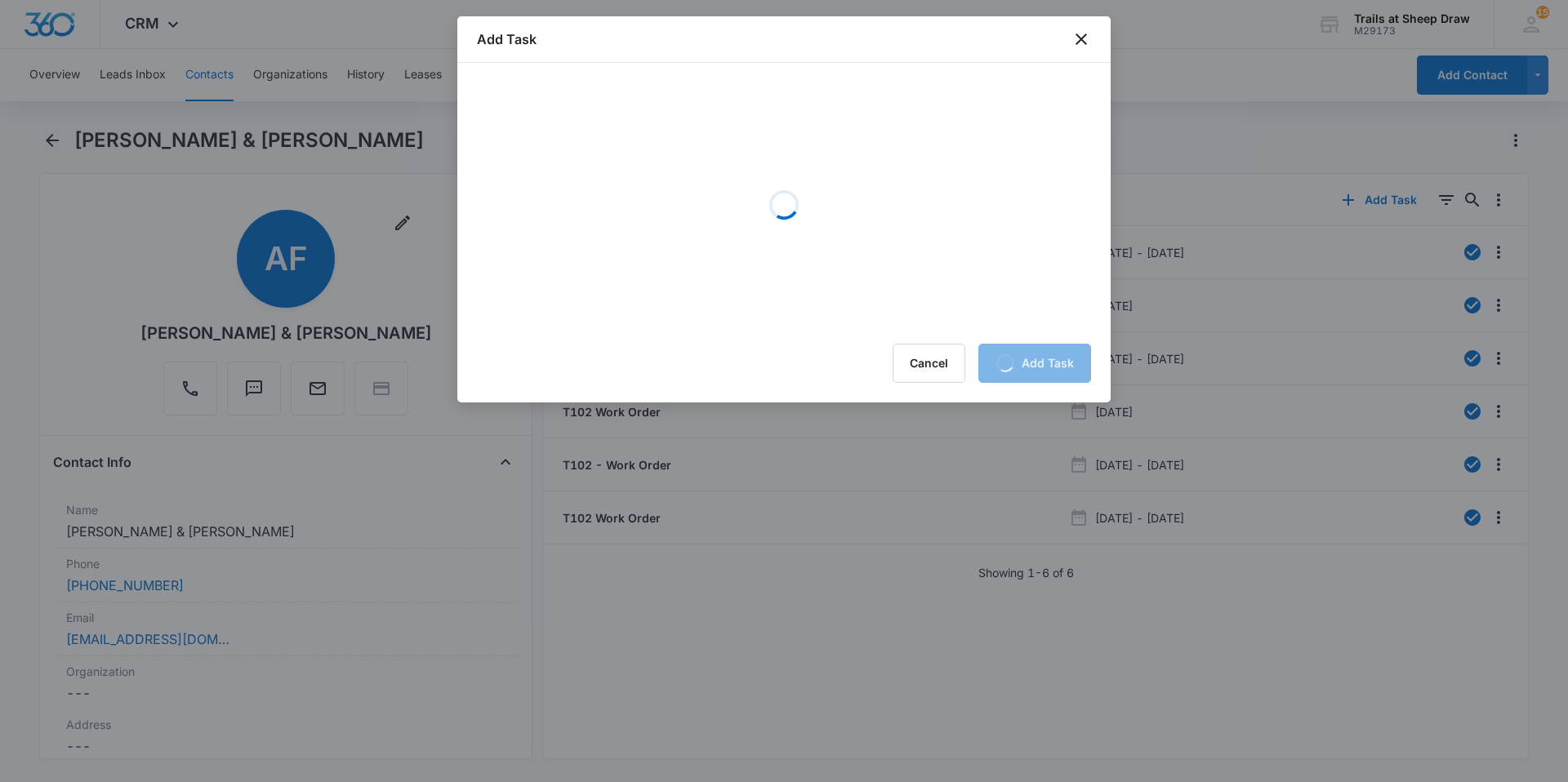
scroll to position [0, 0]
